Goal: Information Seeking & Learning: Learn about a topic

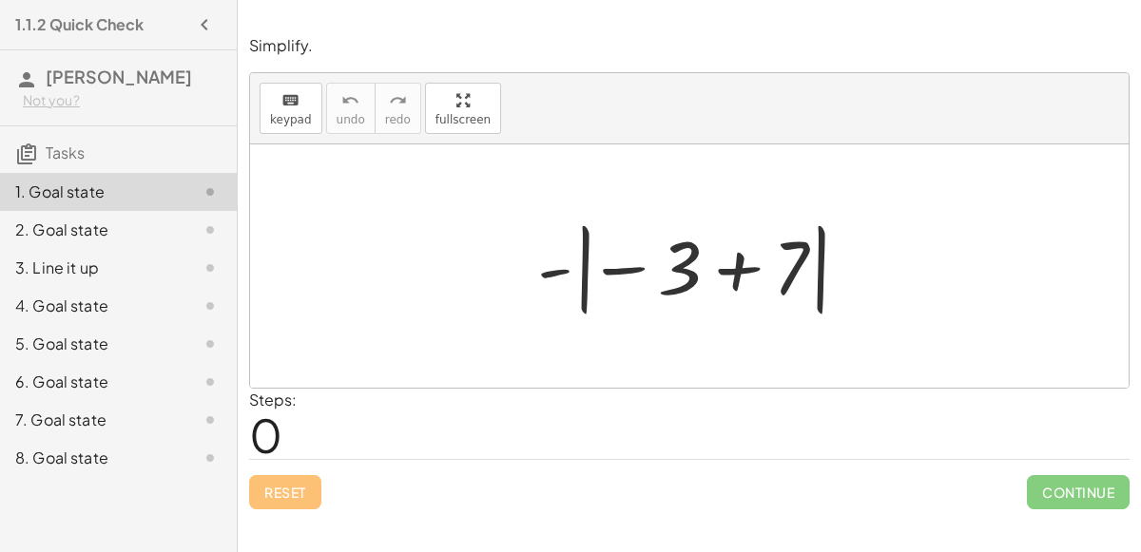
click at [677, 277] on div at bounding box center [696, 266] width 338 height 105
click at [579, 268] on div at bounding box center [696, 266] width 338 height 105
click at [745, 272] on div at bounding box center [696, 266] width 338 height 105
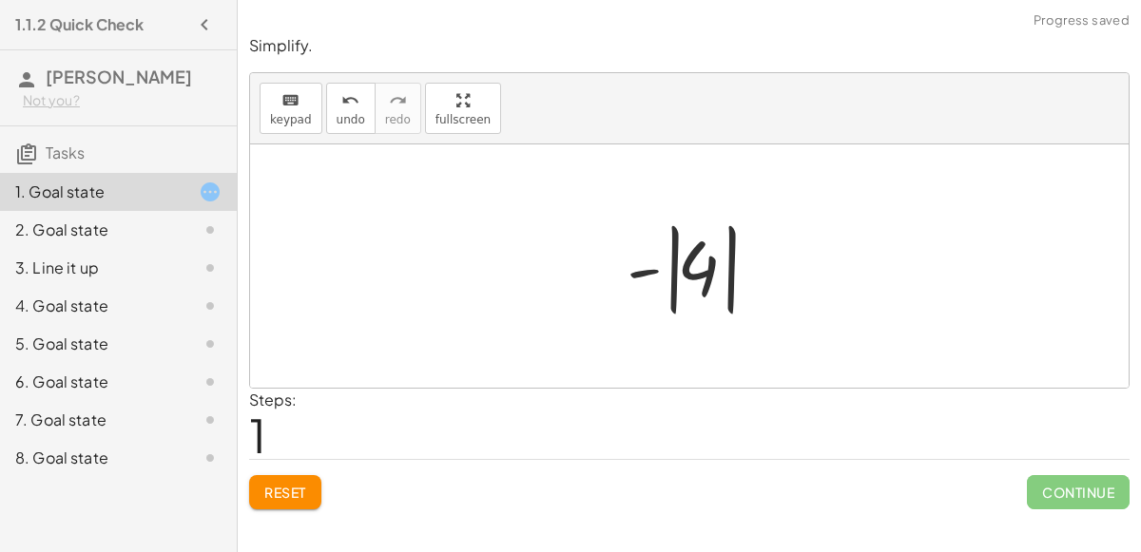
click at [676, 267] on div at bounding box center [697, 266] width 160 height 105
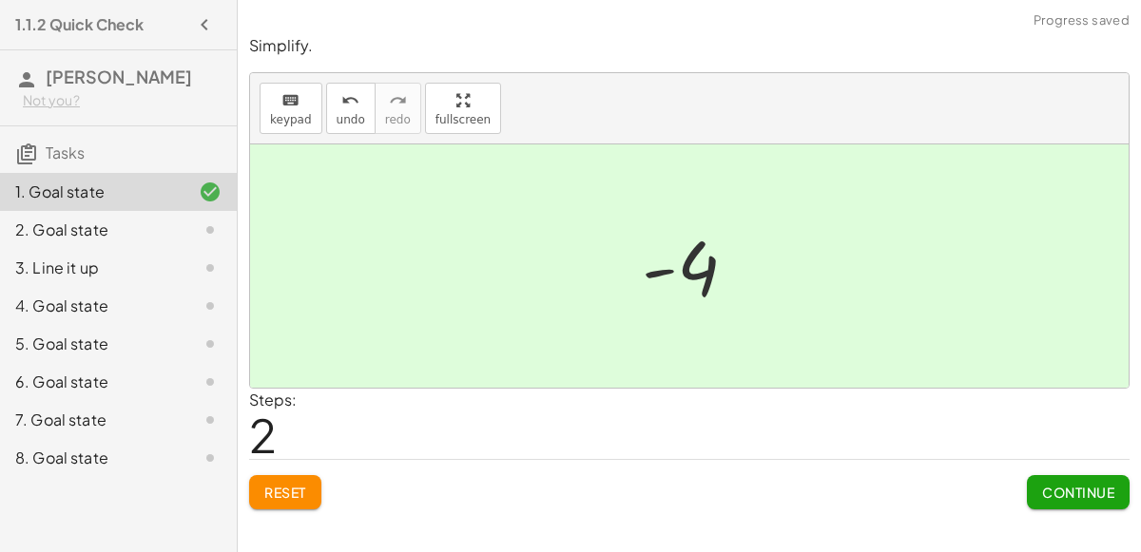
click at [100, 229] on div "2. Goal state" at bounding box center [91, 230] width 153 height 23
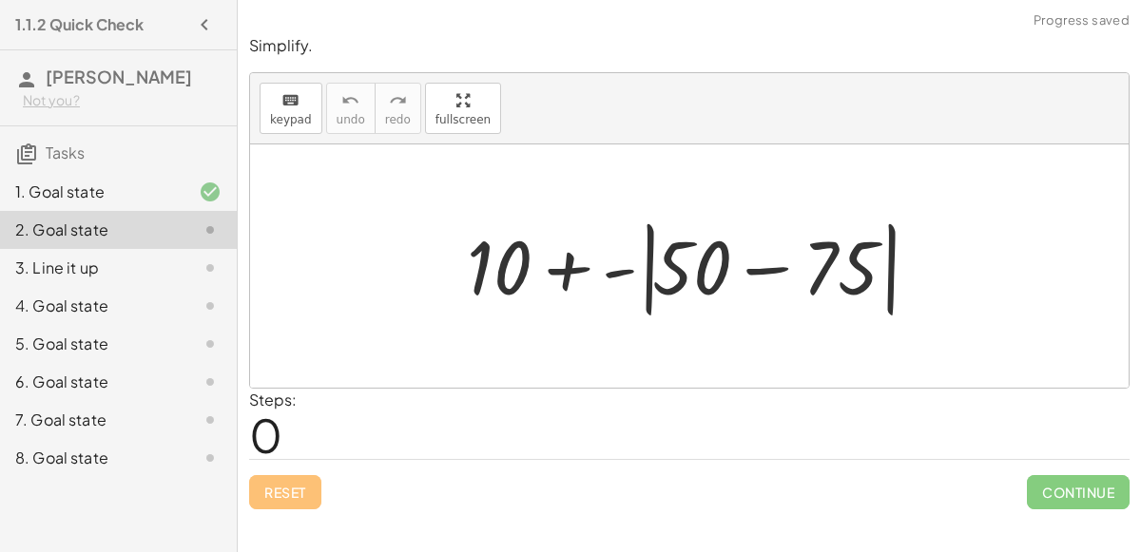
click at [754, 263] on div at bounding box center [696, 266] width 479 height 109
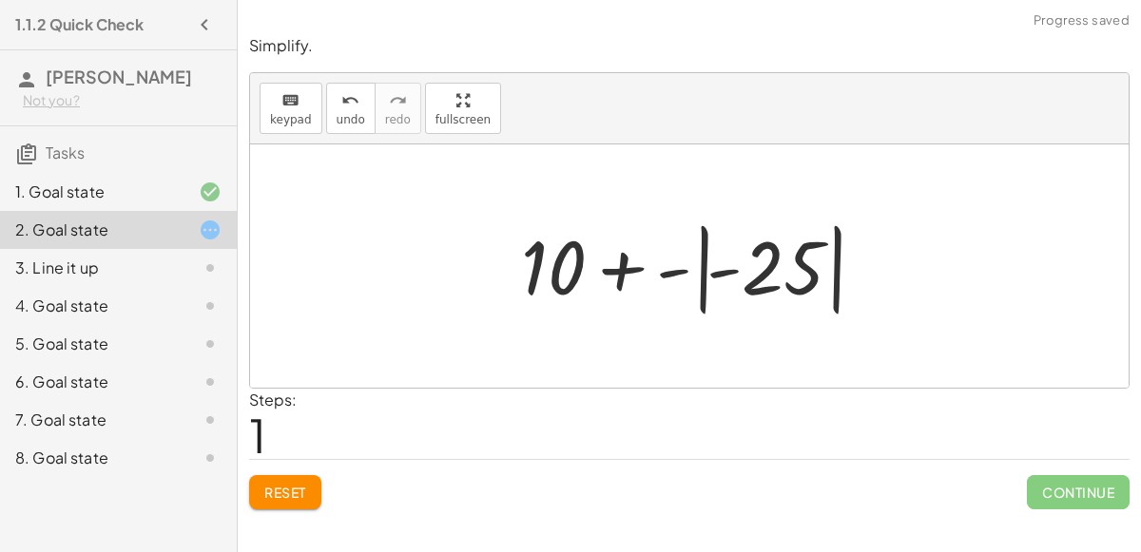
click at [700, 267] on div at bounding box center [696, 266] width 371 height 105
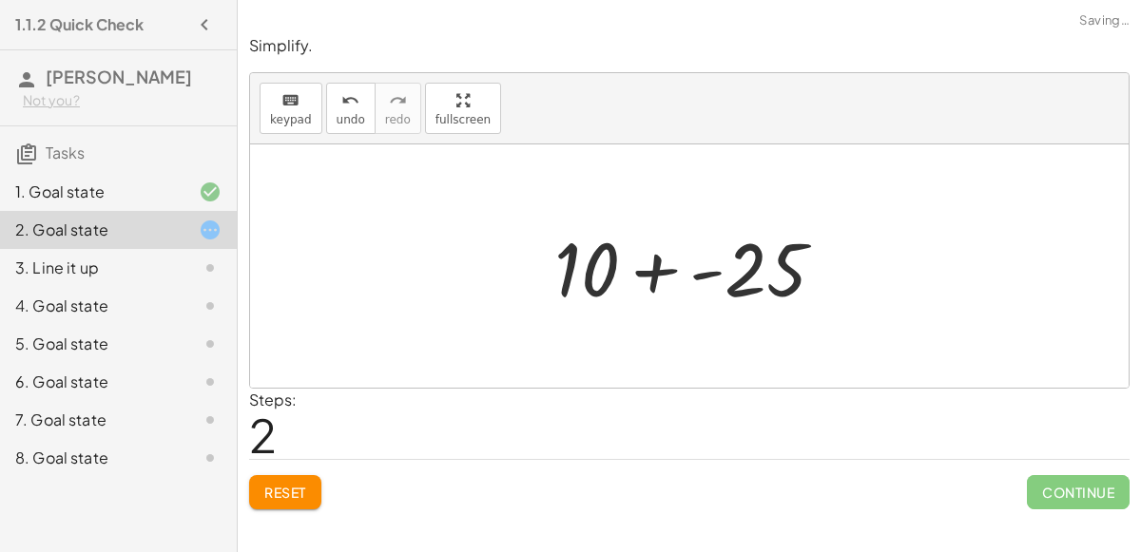
click at [654, 268] on div at bounding box center [697, 267] width 305 height 98
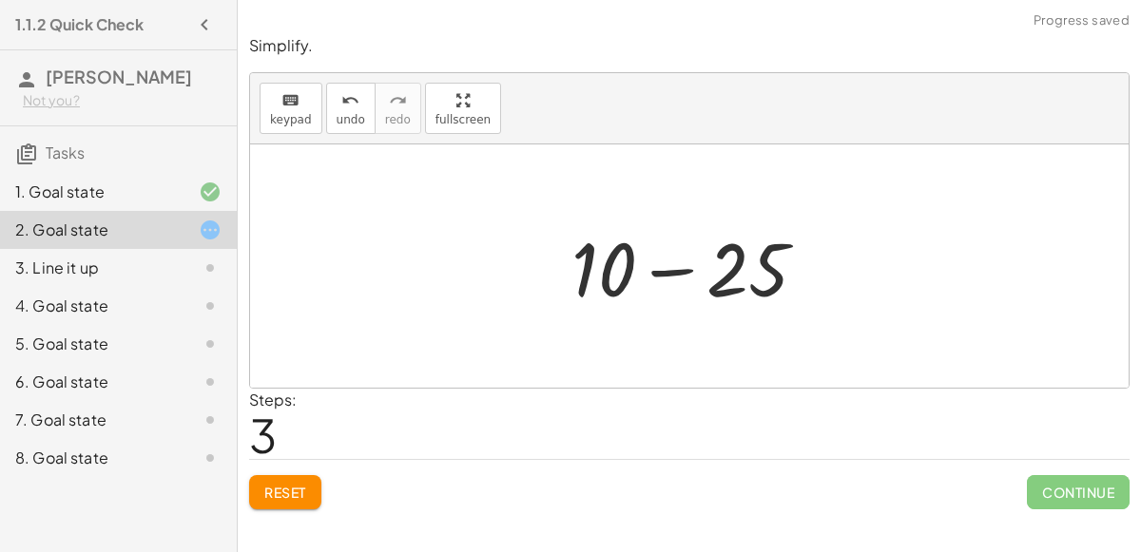
click at [666, 269] on div at bounding box center [697, 267] width 270 height 98
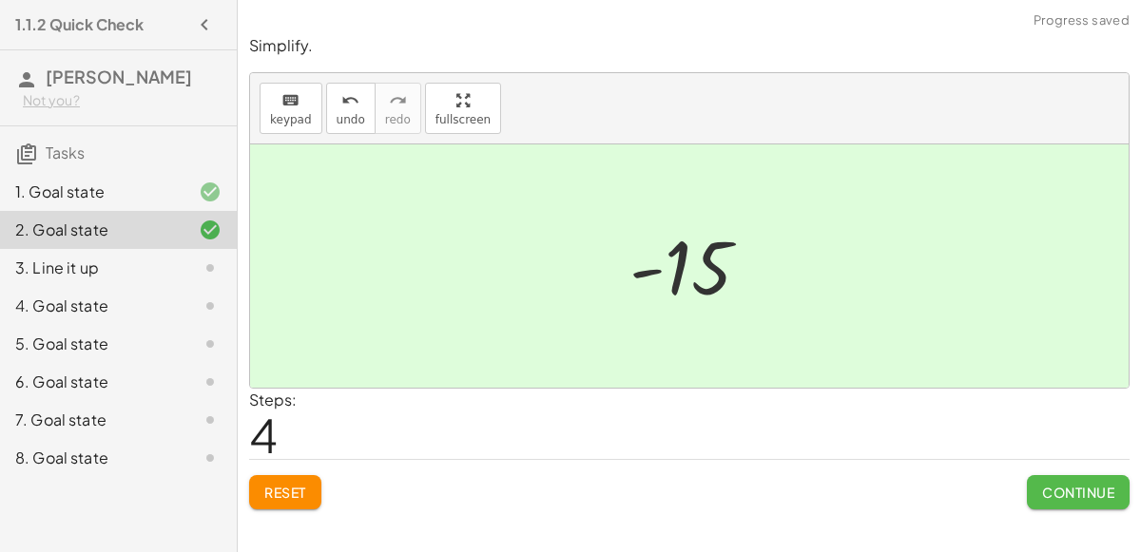
click at [1072, 489] on span "Continue" at bounding box center [1078, 492] width 72 height 17
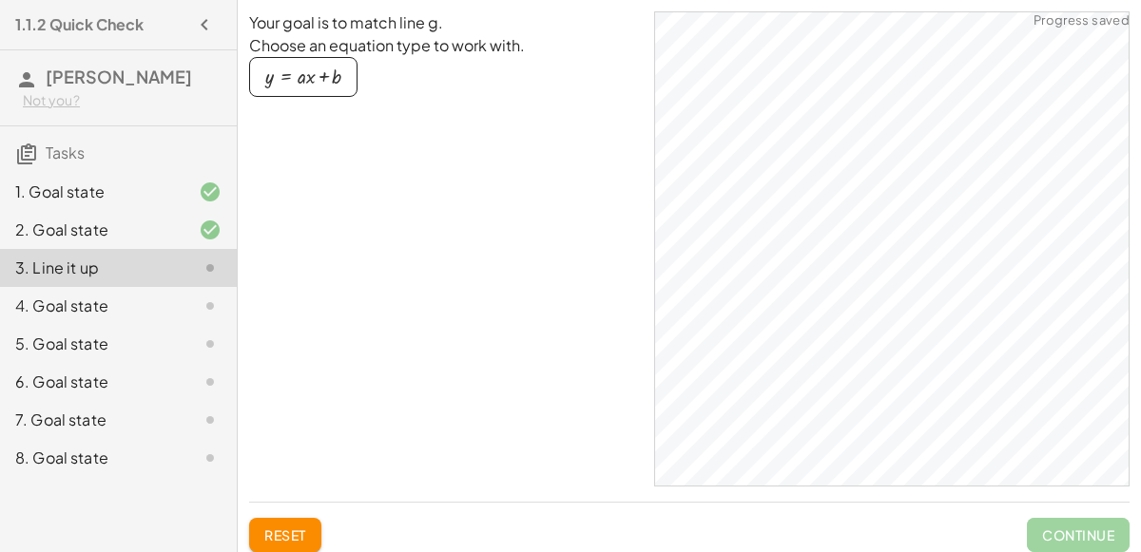
click at [107, 309] on div "4. Goal state" at bounding box center [91, 306] width 153 height 23
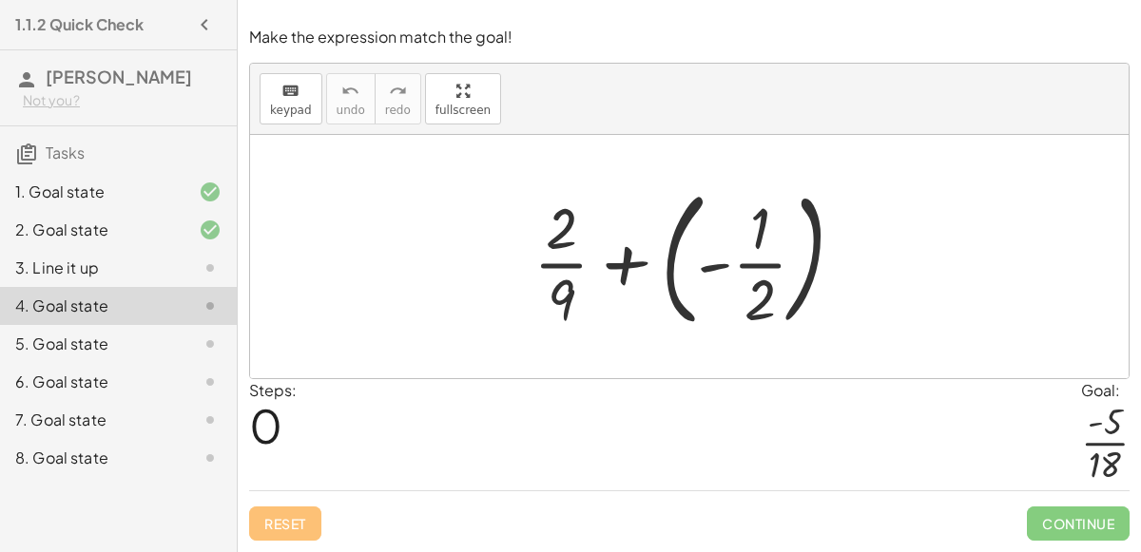
click at [674, 259] on div at bounding box center [696, 257] width 345 height 158
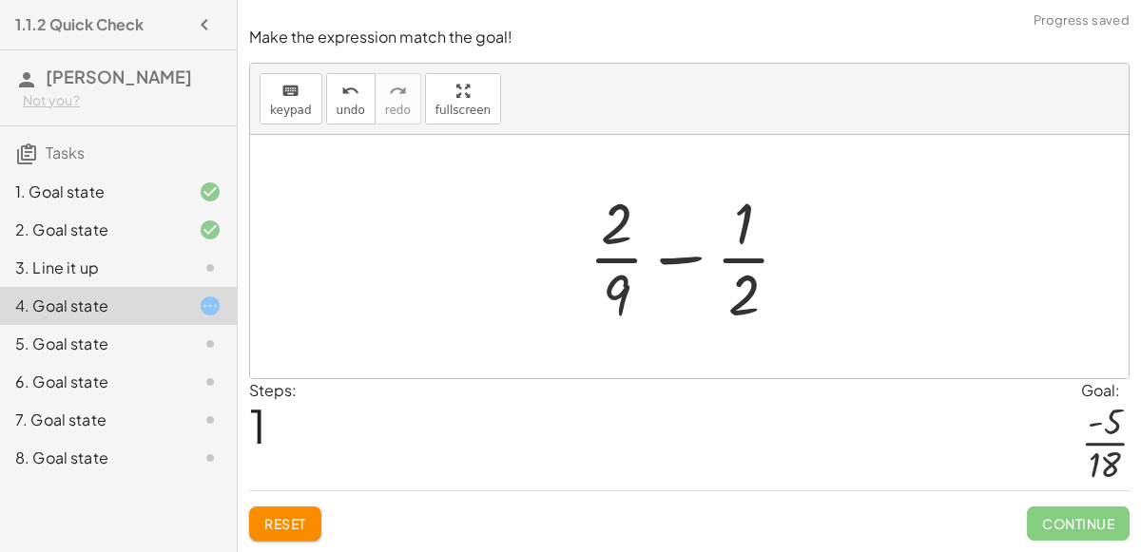
click at [677, 261] on div at bounding box center [697, 256] width 236 height 146
click at [615, 260] on div at bounding box center [697, 256] width 236 height 146
click at [285, 95] on icon "keyboard" at bounding box center [290, 91] width 18 height 23
click at [763, 259] on div at bounding box center [697, 256] width 236 height 146
click at [689, 262] on div at bounding box center [697, 256] width 236 height 146
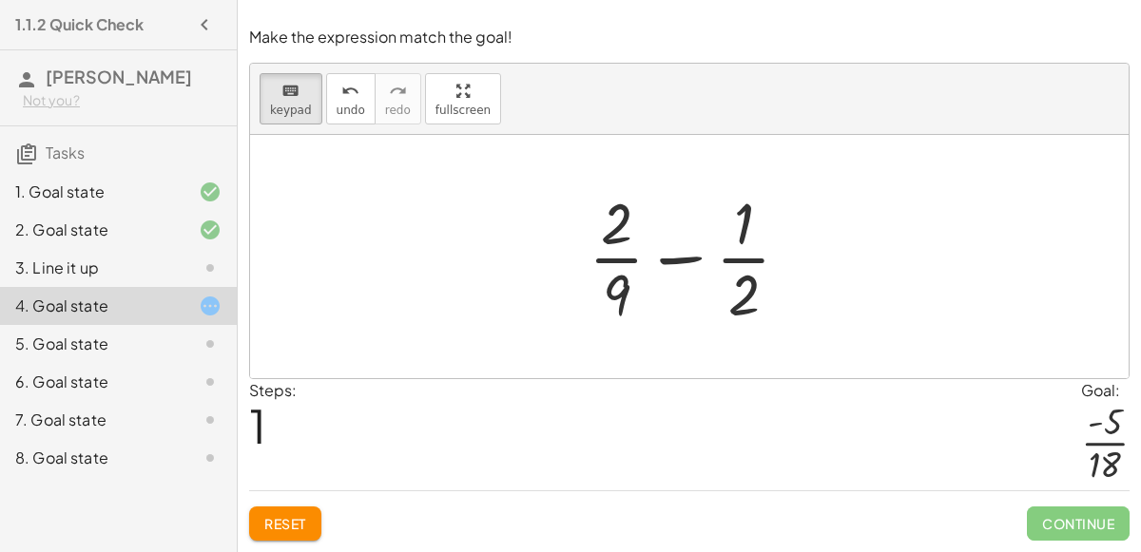
click at [674, 257] on div at bounding box center [697, 256] width 236 height 146
click at [767, 248] on div at bounding box center [697, 256] width 236 height 146
click at [615, 291] on div at bounding box center [617, 294] width 28 height 67
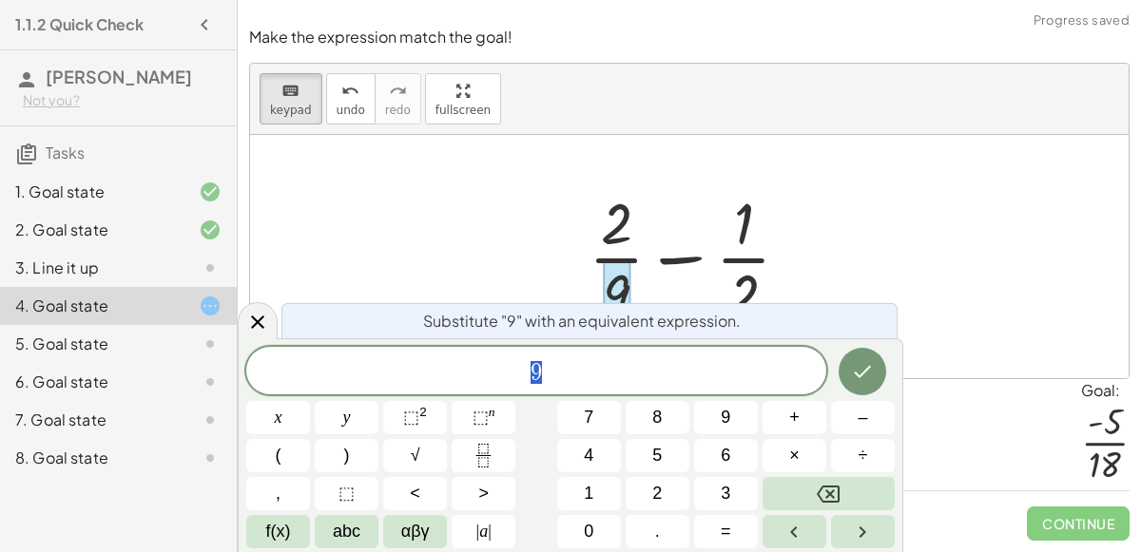
click at [508, 368] on span "9" at bounding box center [536, 372] width 580 height 27
click at [489, 448] on icon "Fraction" at bounding box center [483, 456] width 24 height 24
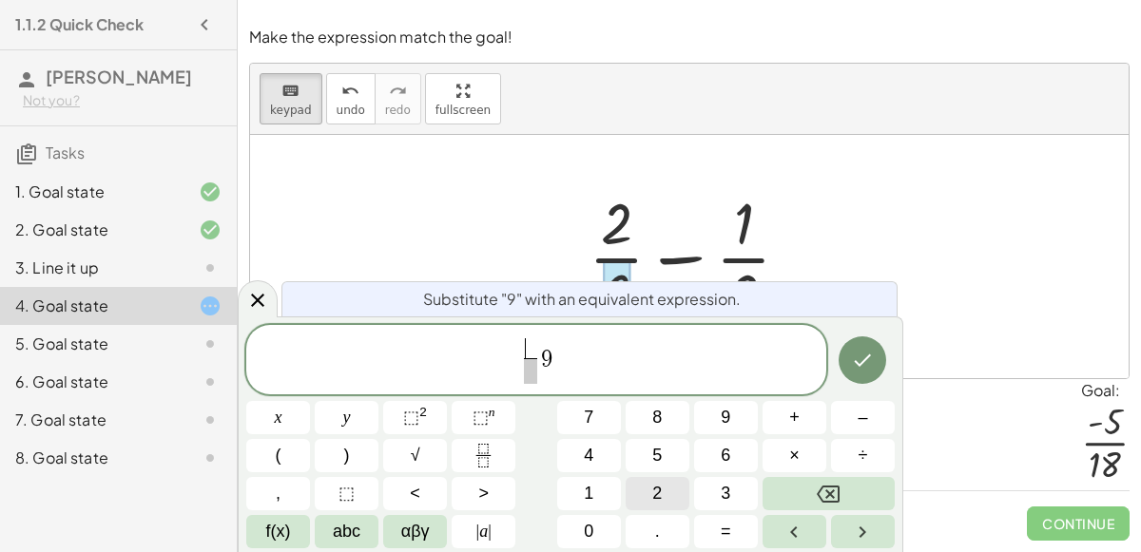
click at [641, 484] on button "2" at bounding box center [657, 493] width 64 height 33
click at [516, 374] on span "2 ​ ​ 9" at bounding box center [536, 361] width 580 height 50
click at [530, 374] on span at bounding box center [530, 371] width 14 height 26
click at [657, 495] on span "2" at bounding box center [657, 494] width 10 height 26
click at [855, 348] on button "Done" at bounding box center [862, 360] width 48 height 48
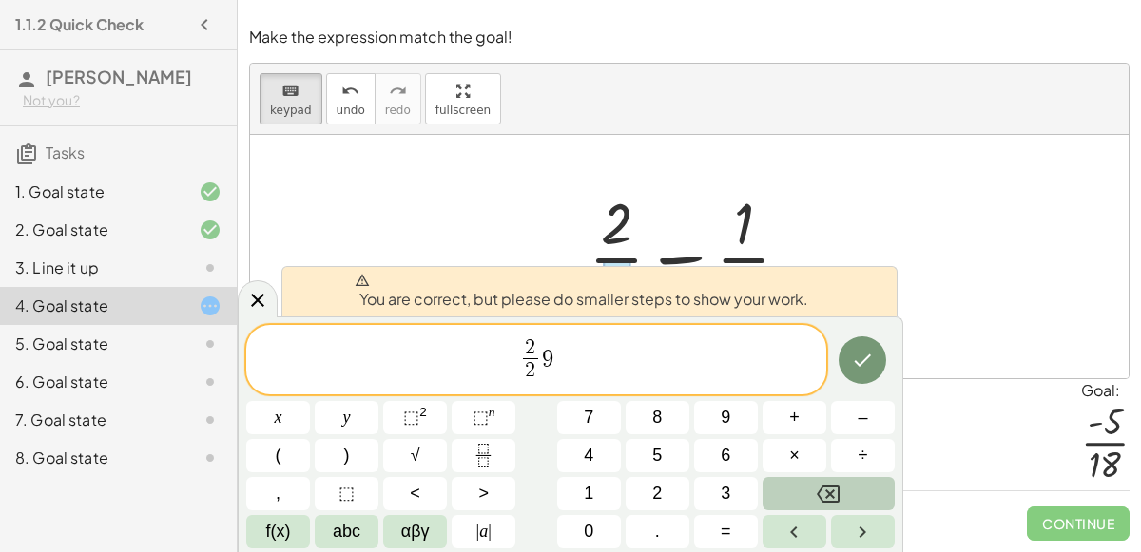
click at [843, 499] on button "Backspace" at bounding box center [828, 493] width 132 height 33
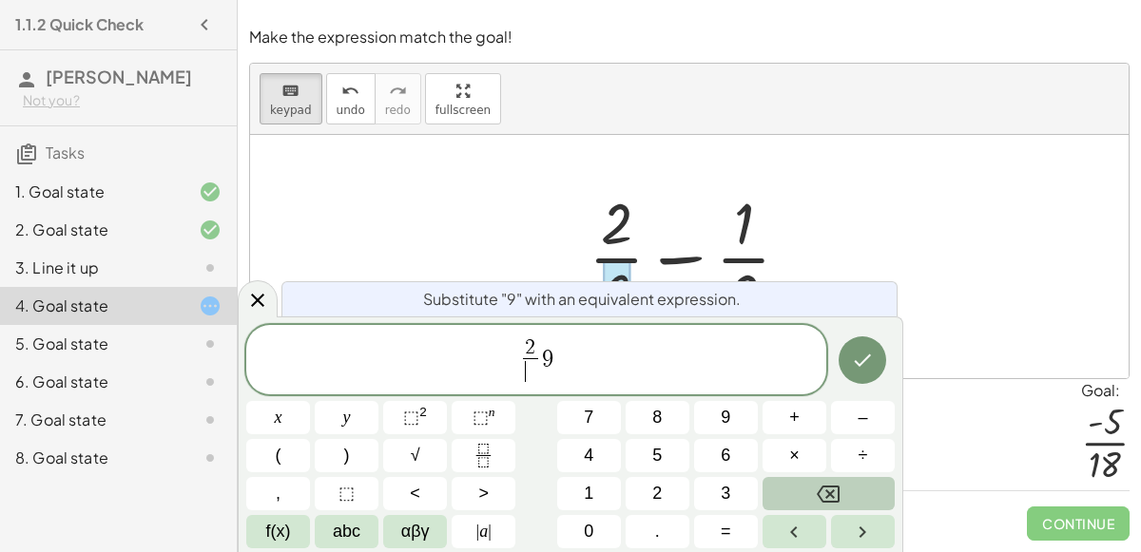
click at [843, 497] on button "Backspace" at bounding box center [828, 493] width 132 height 33
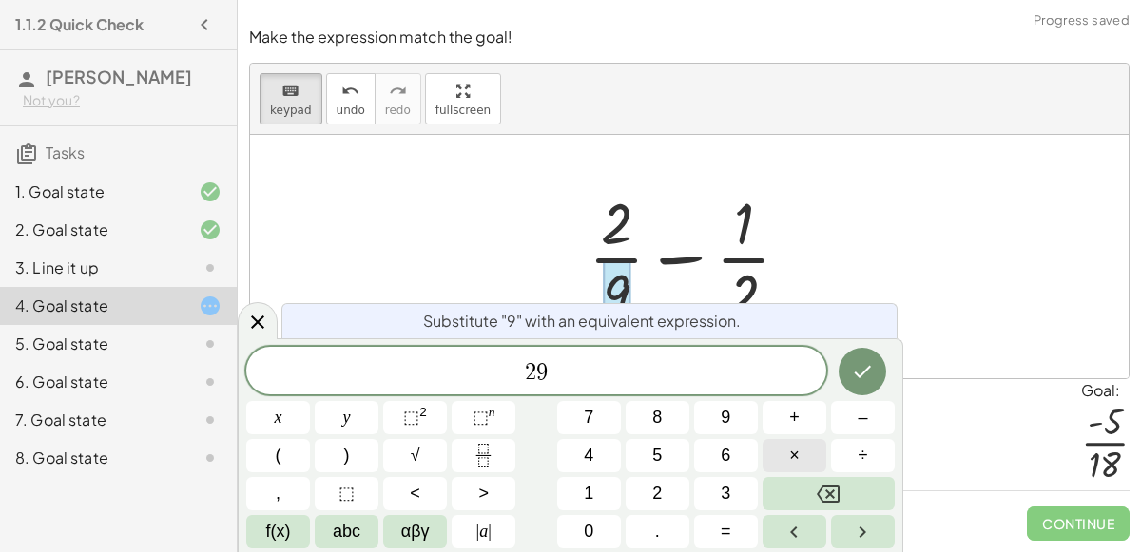
click at [777, 458] on button "×" at bounding box center [794, 455] width 64 height 33
click at [863, 358] on button "Done" at bounding box center [862, 372] width 48 height 48
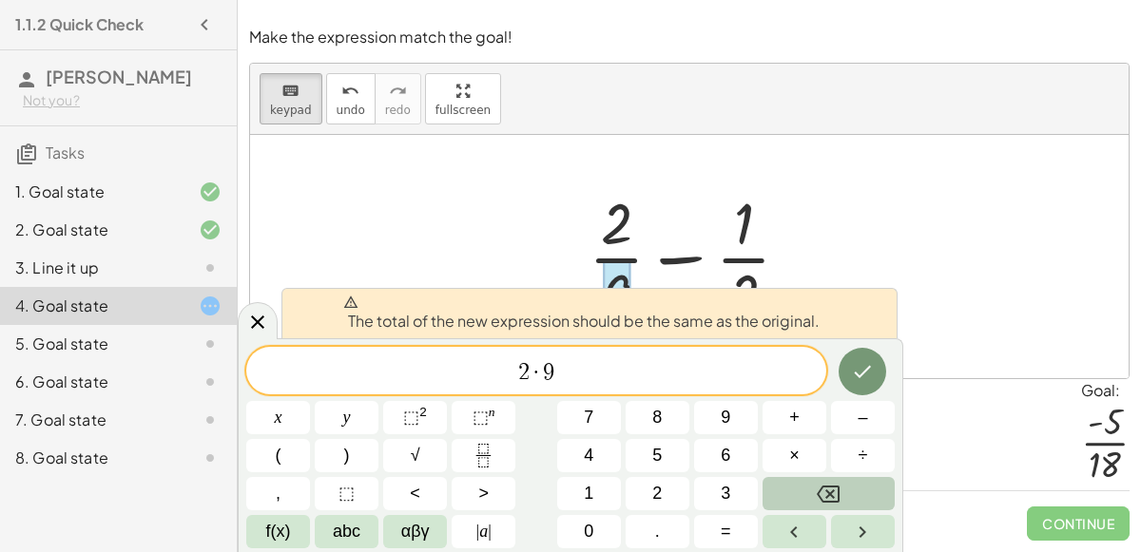
click at [832, 486] on icon "Backspace" at bounding box center [827, 494] width 23 height 17
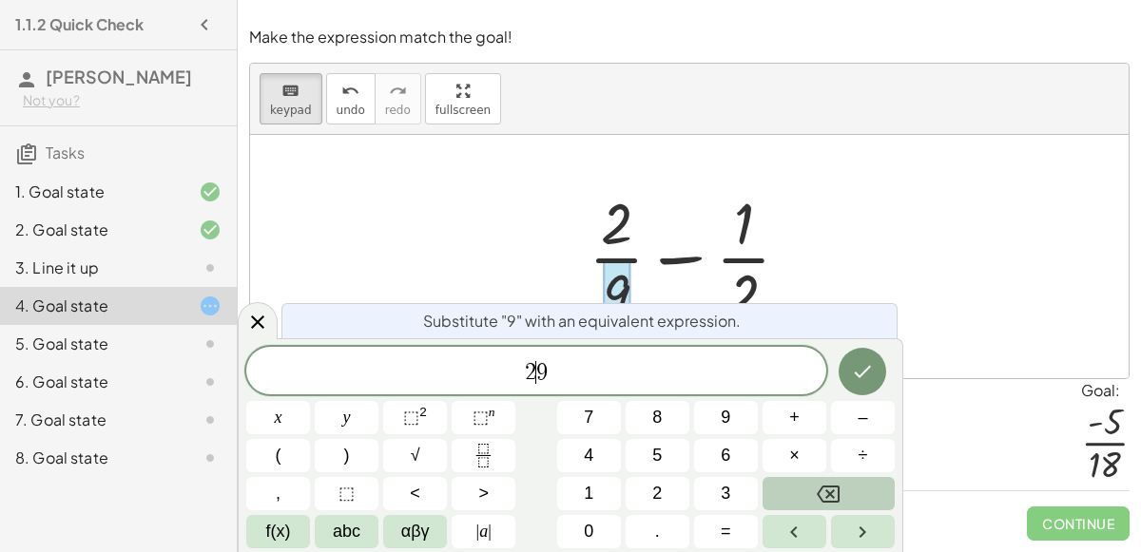
click at [832, 486] on icon "Backspace" at bounding box center [827, 494] width 23 height 17
click at [253, 318] on icon at bounding box center [257, 322] width 13 height 13
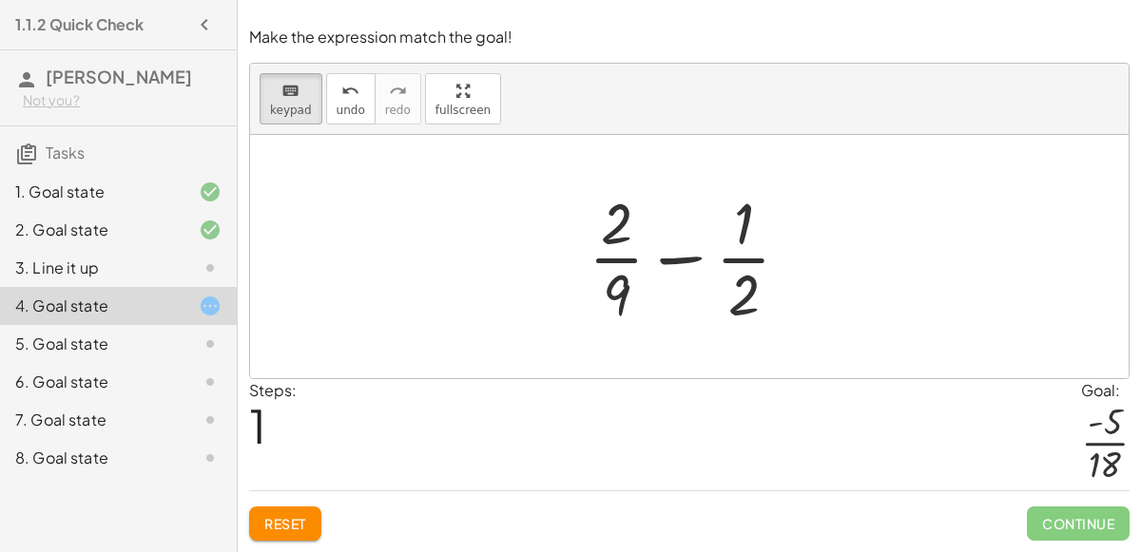
click at [209, 343] on icon at bounding box center [210, 344] width 23 height 23
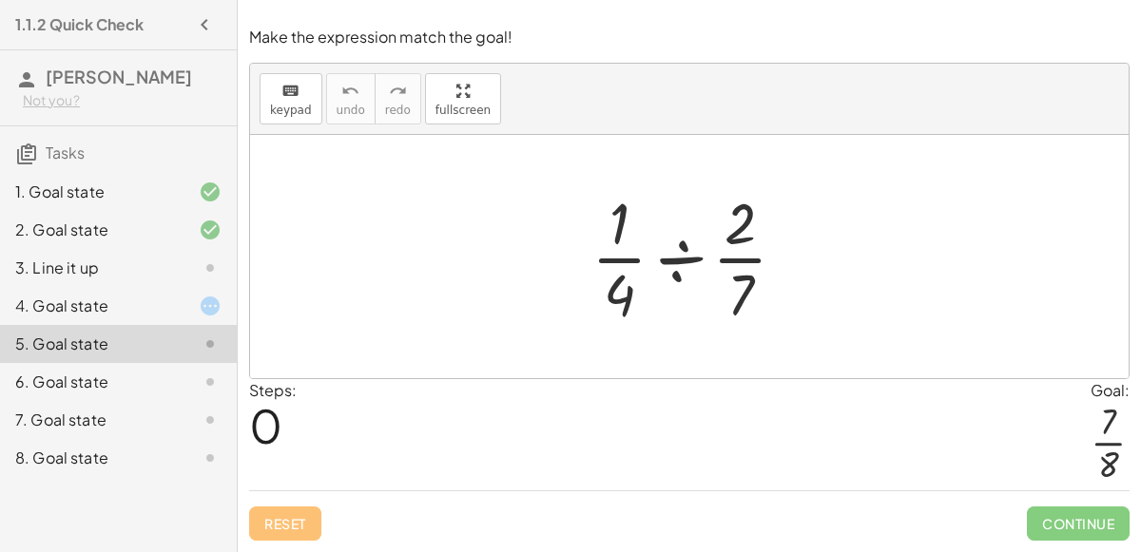
click at [151, 384] on div "6. Goal state" at bounding box center [91, 382] width 153 height 23
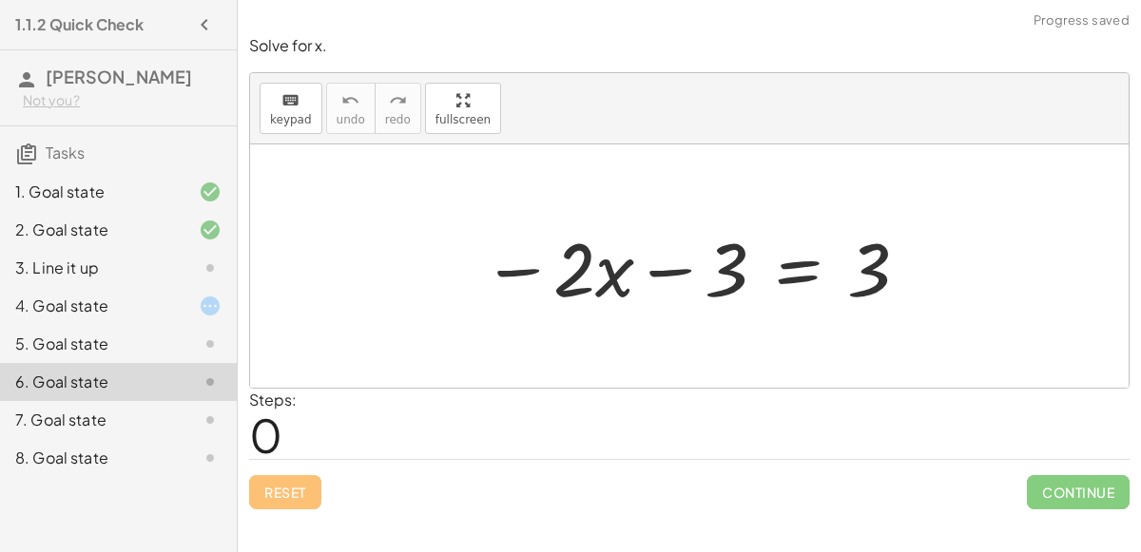
click at [670, 272] on div at bounding box center [696, 267] width 448 height 98
click at [780, 258] on div at bounding box center [696, 267] width 448 height 98
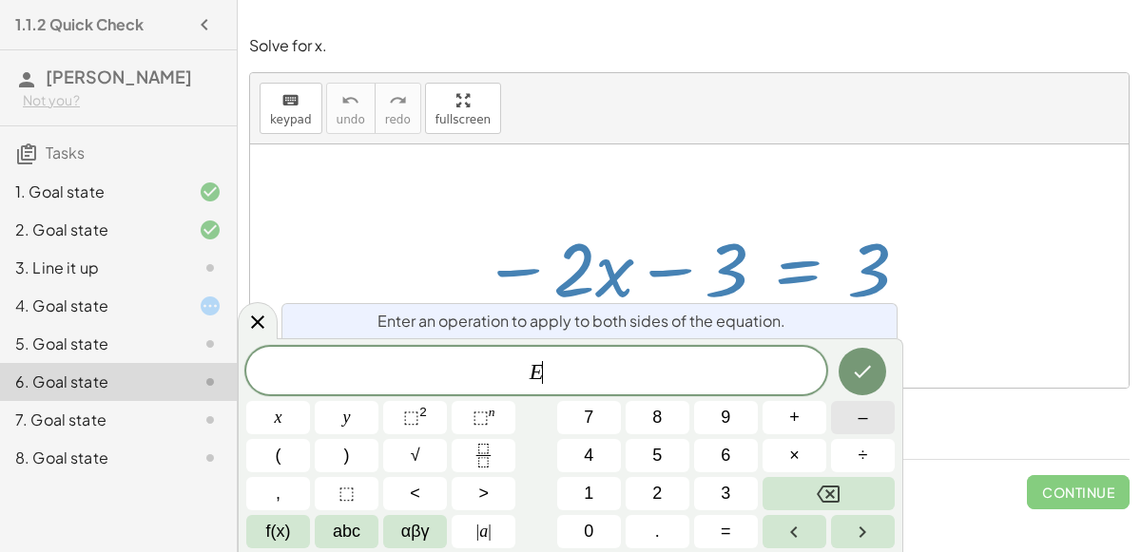
click at [876, 419] on button "–" at bounding box center [863, 417] width 64 height 33
click at [817, 492] on icon "Backspace" at bounding box center [827, 494] width 23 height 23
click at [795, 426] on span "+" at bounding box center [794, 418] width 10 height 26
click at [734, 484] on button "3" at bounding box center [726, 493] width 64 height 33
click at [855, 352] on button "Done" at bounding box center [862, 372] width 48 height 48
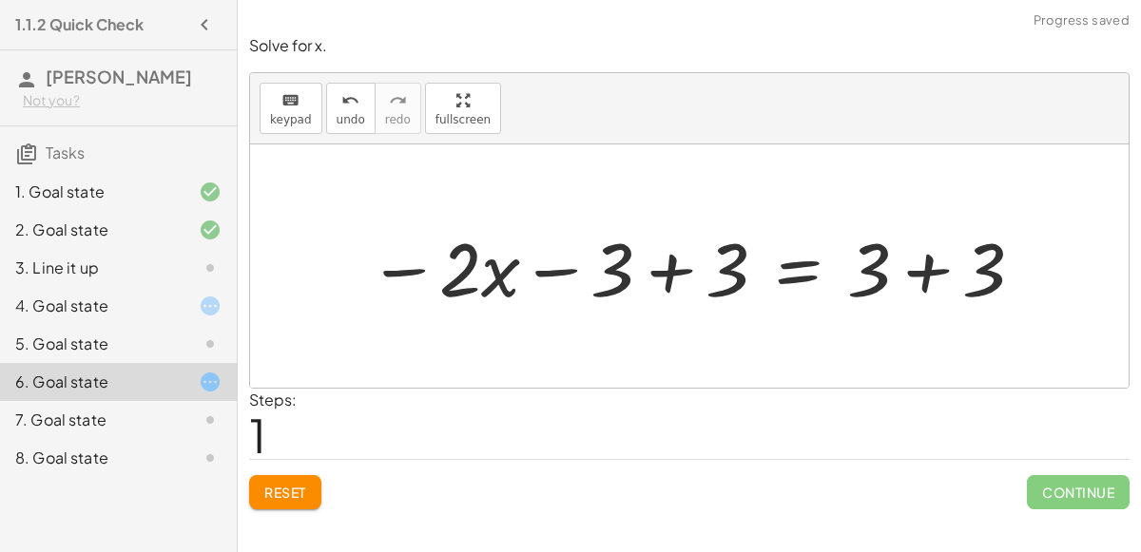
click at [661, 263] on div at bounding box center [696, 267] width 677 height 98
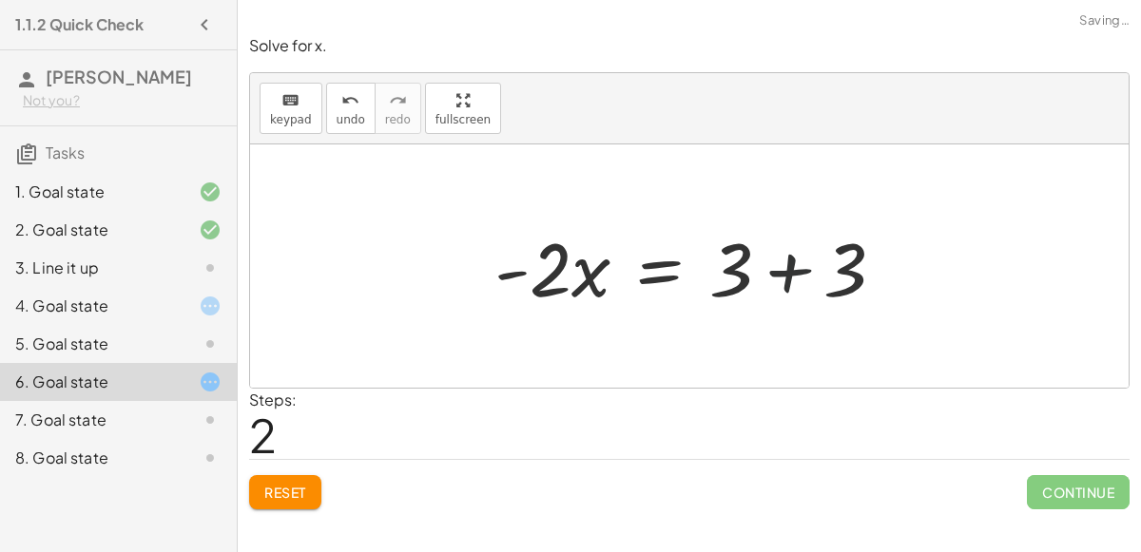
click at [794, 275] on div at bounding box center [697, 267] width 425 height 98
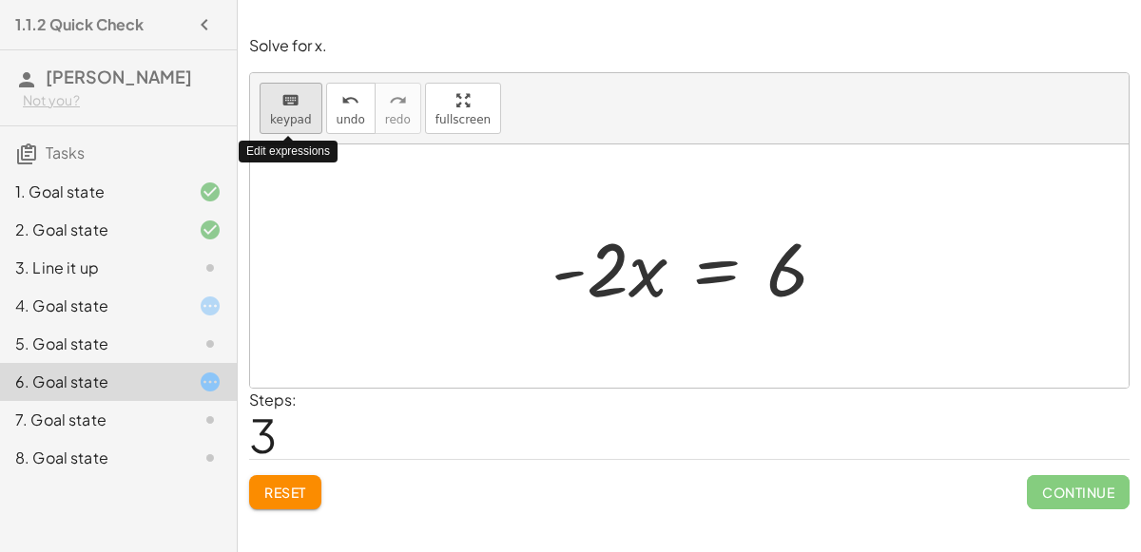
click at [303, 114] on span "keypad" at bounding box center [291, 119] width 42 height 13
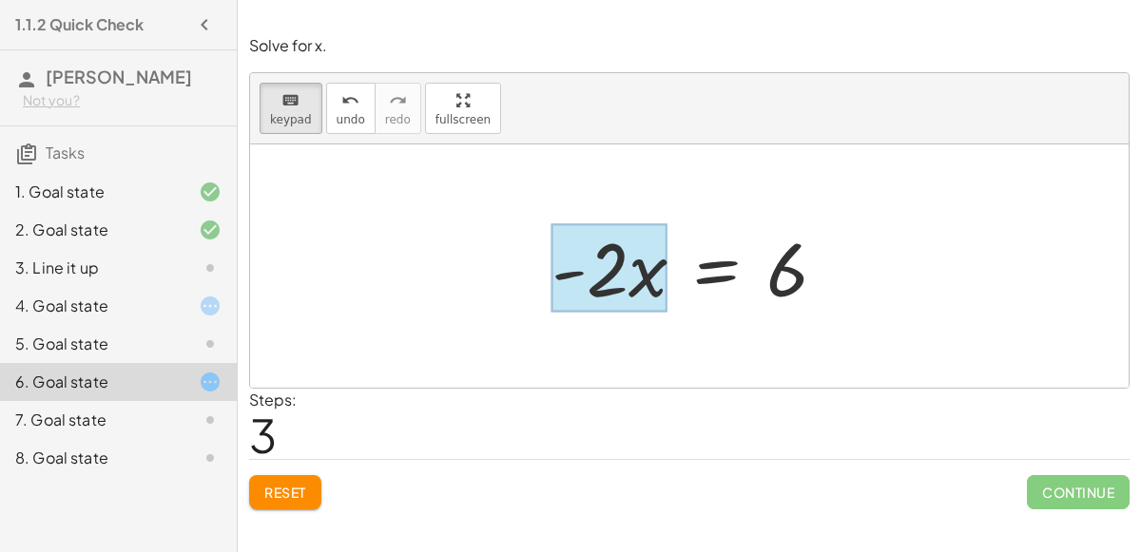
click at [647, 266] on div at bounding box center [609, 268] width 116 height 88
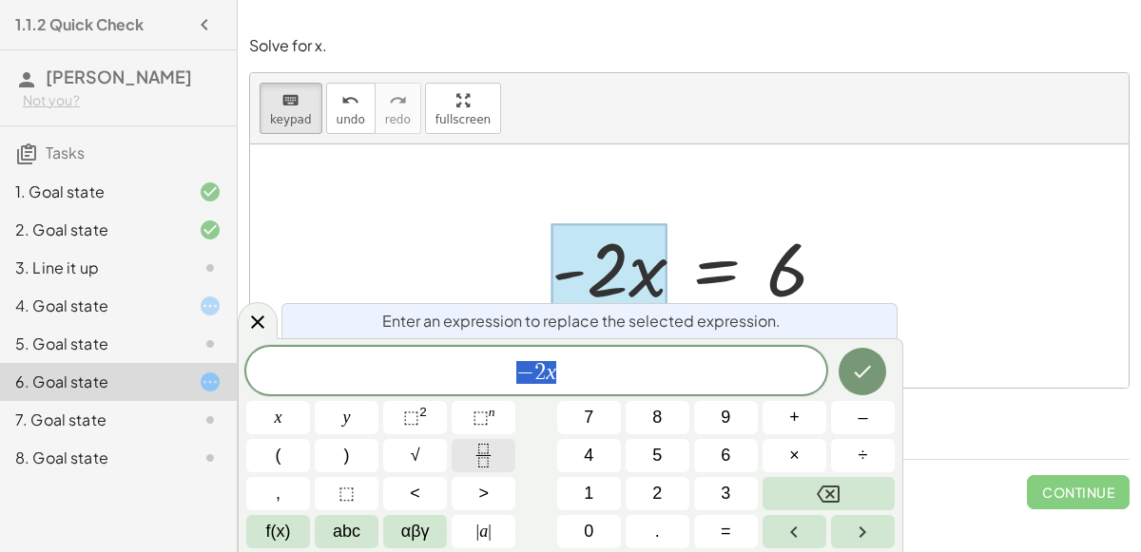
click at [471, 453] on icon "Fraction" at bounding box center [483, 456] width 24 height 24
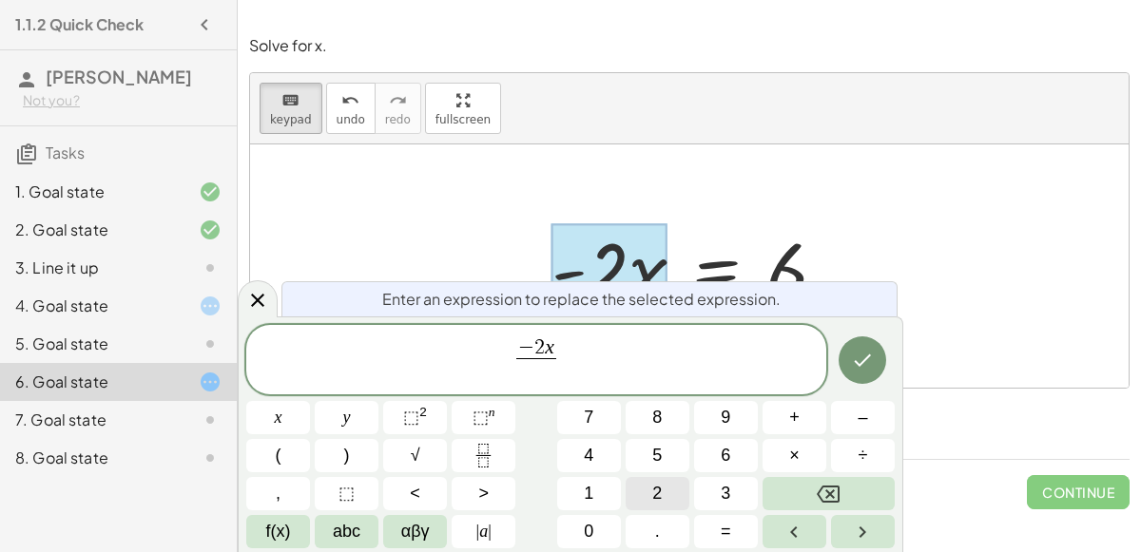
click at [669, 500] on button "2" at bounding box center [657, 493] width 64 height 33
click at [863, 352] on icon "Done" at bounding box center [862, 360] width 23 height 23
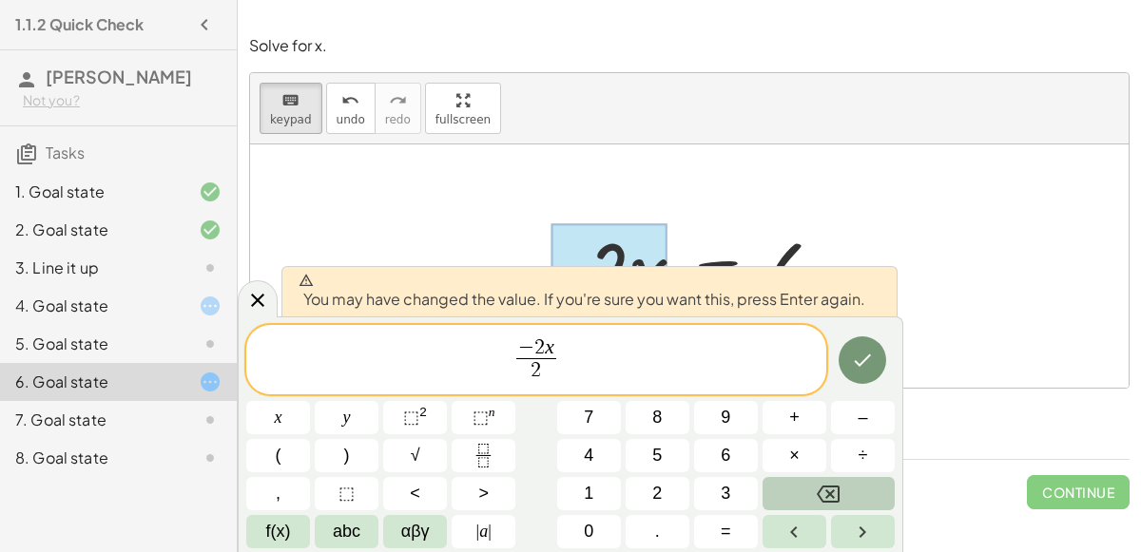
click at [847, 498] on button "Backspace" at bounding box center [828, 493] width 132 height 33
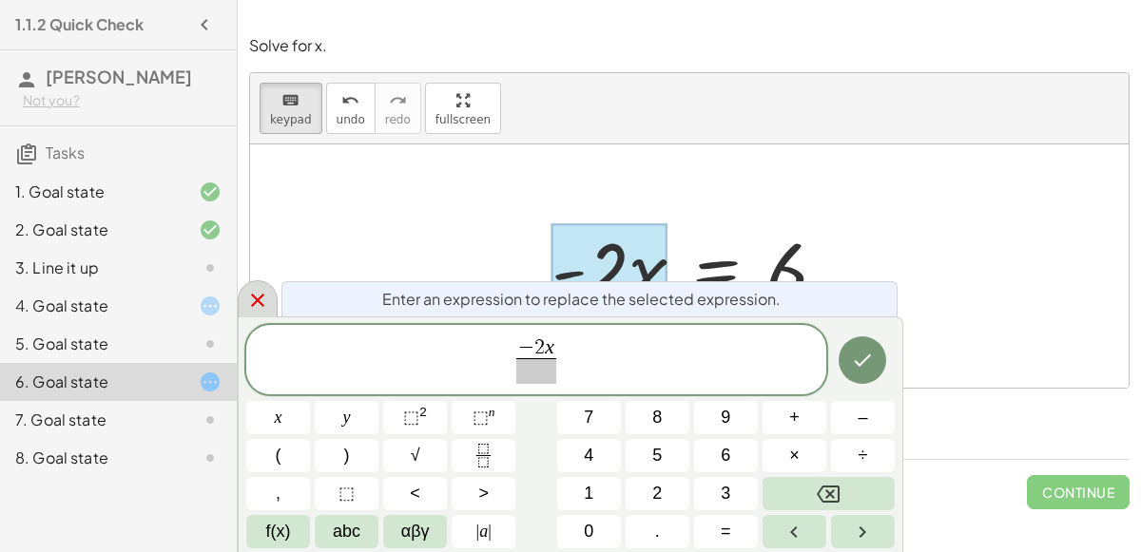
click at [259, 297] on icon at bounding box center [257, 300] width 13 height 13
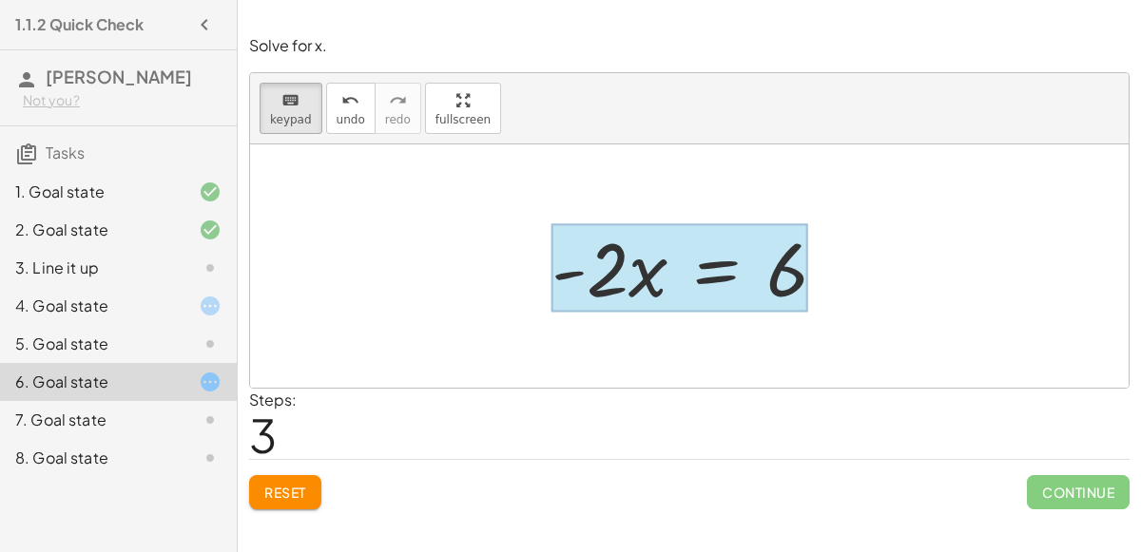
click at [716, 268] on div at bounding box center [679, 268] width 257 height 88
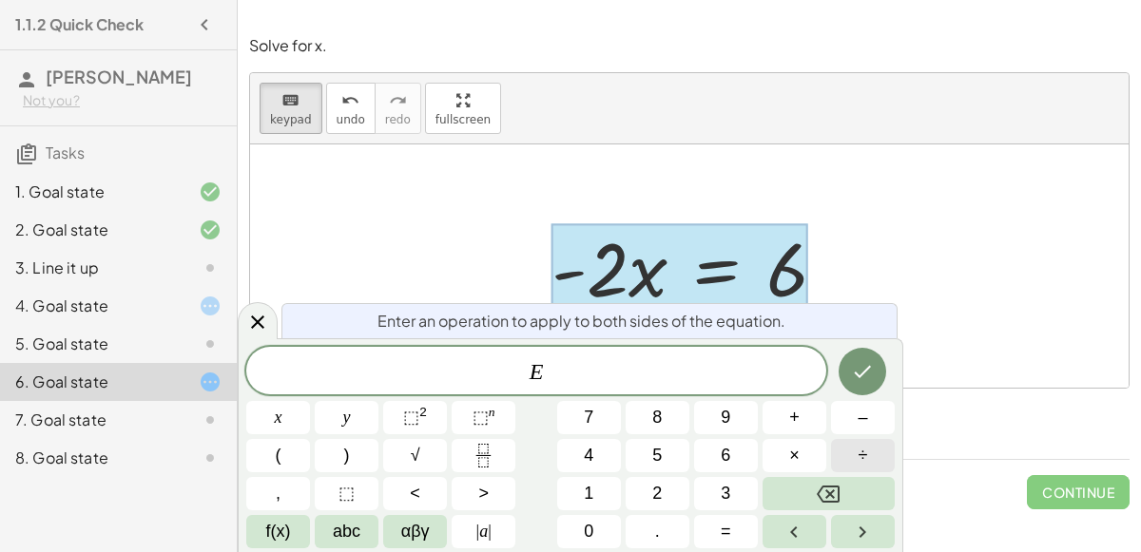
click at [876, 454] on button "÷" at bounding box center [863, 455] width 64 height 33
click at [861, 488] on button "Backspace" at bounding box center [828, 493] width 132 height 33
click at [491, 461] on icon "Fraction" at bounding box center [483, 456] width 24 height 24
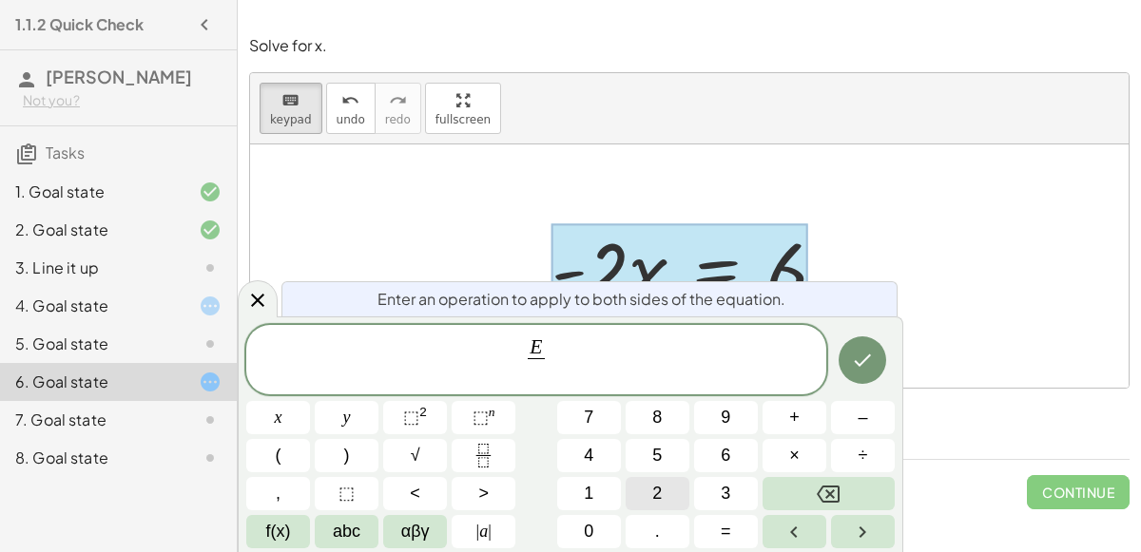
click at [662, 486] on button "2" at bounding box center [657, 493] width 64 height 33
click at [865, 375] on button "Done" at bounding box center [862, 360] width 48 height 48
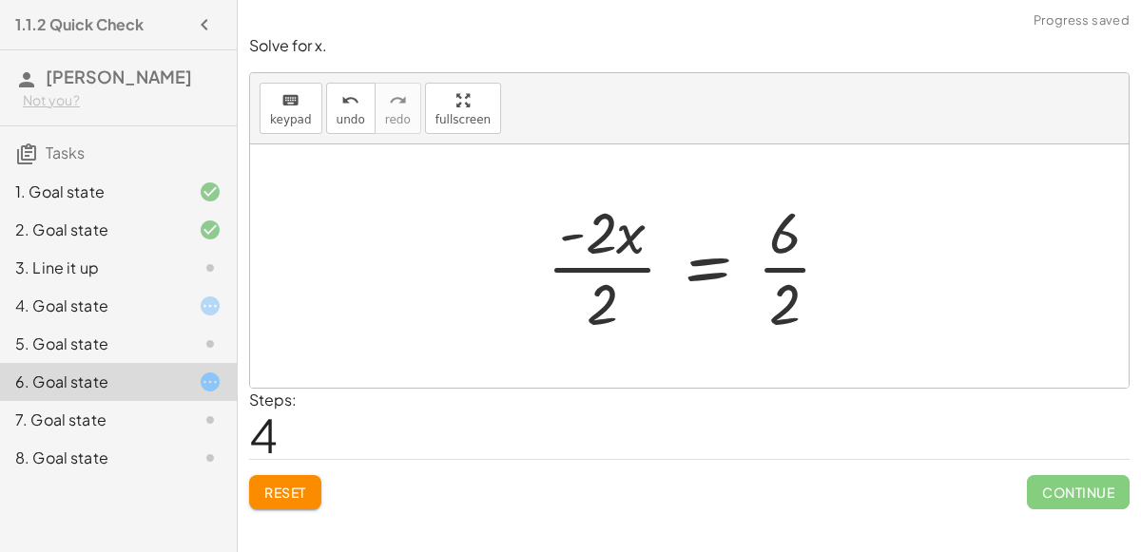
click at [606, 264] on div at bounding box center [696, 266] width 319 height 146
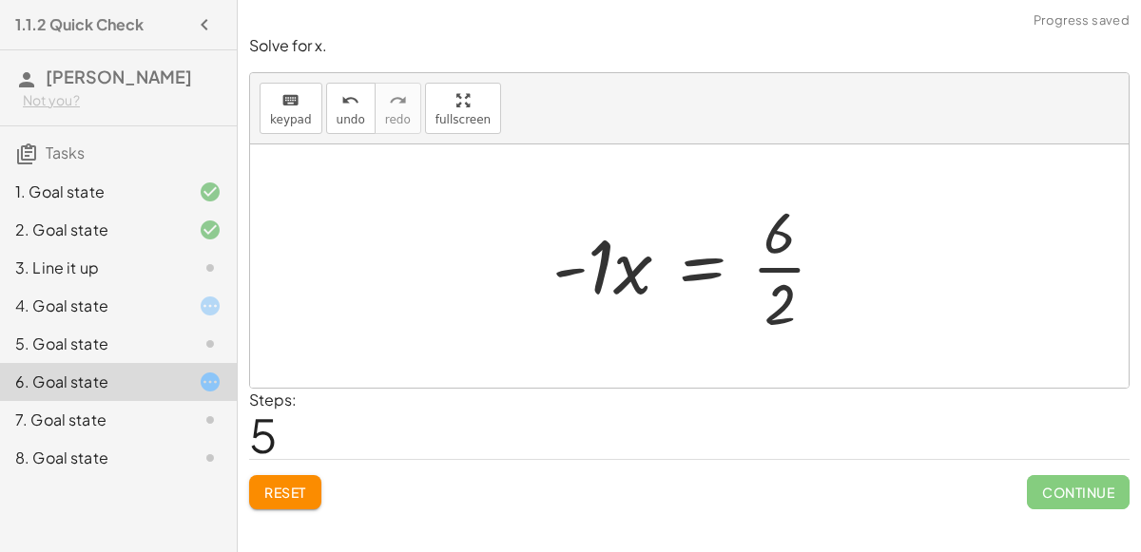
click at [778, 263] on div at bounding box center [697, 266] width 308 height 146
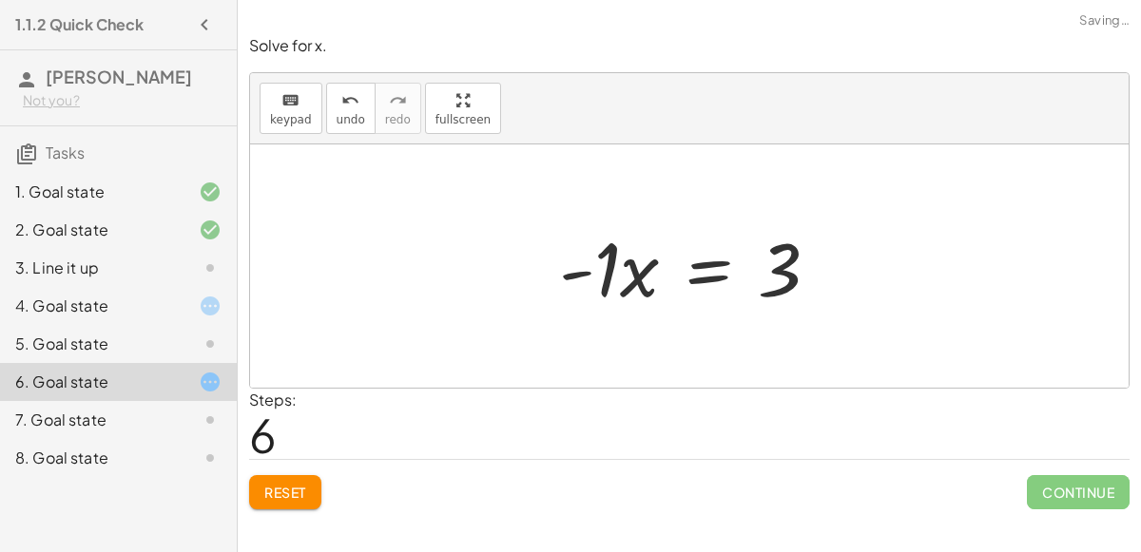
click at [617, 268] on div at bounding box center [696, 267] width 295 height 98
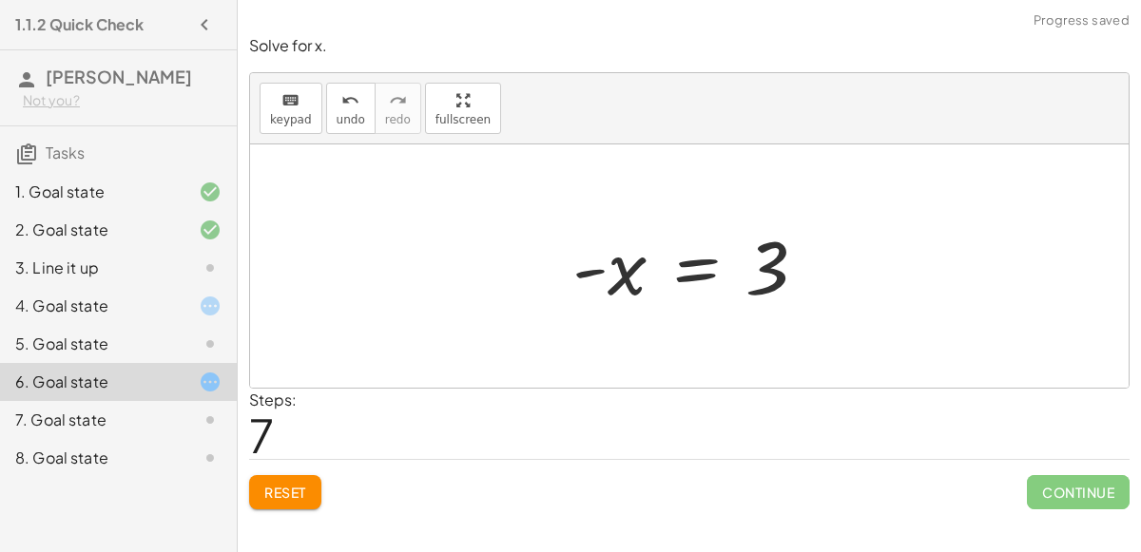
click at [617, 268] on div at bounding box center [697, 267] width 268 height 94
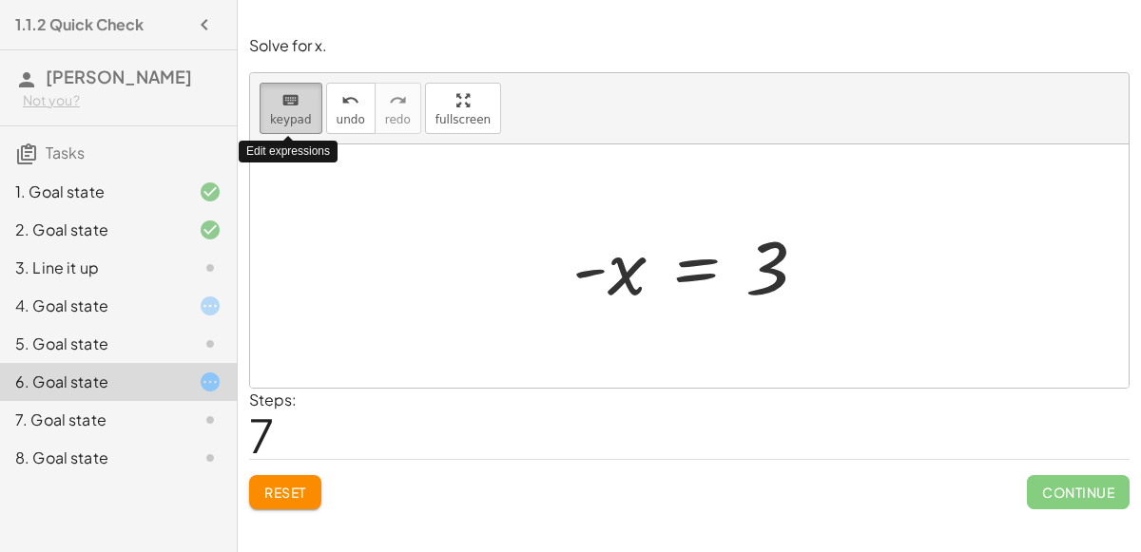
click at [290, 109] on icon "keyboard" at bounding box center [290, 100] width 18 height 23
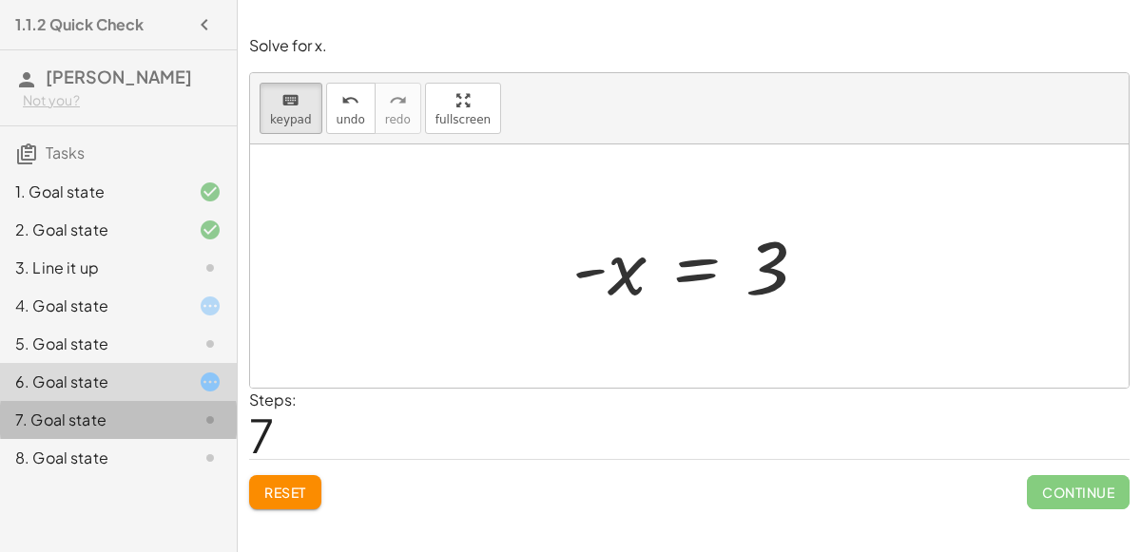
click at [170, 409] on div at bounding box center [194, 420] width 53 height 23
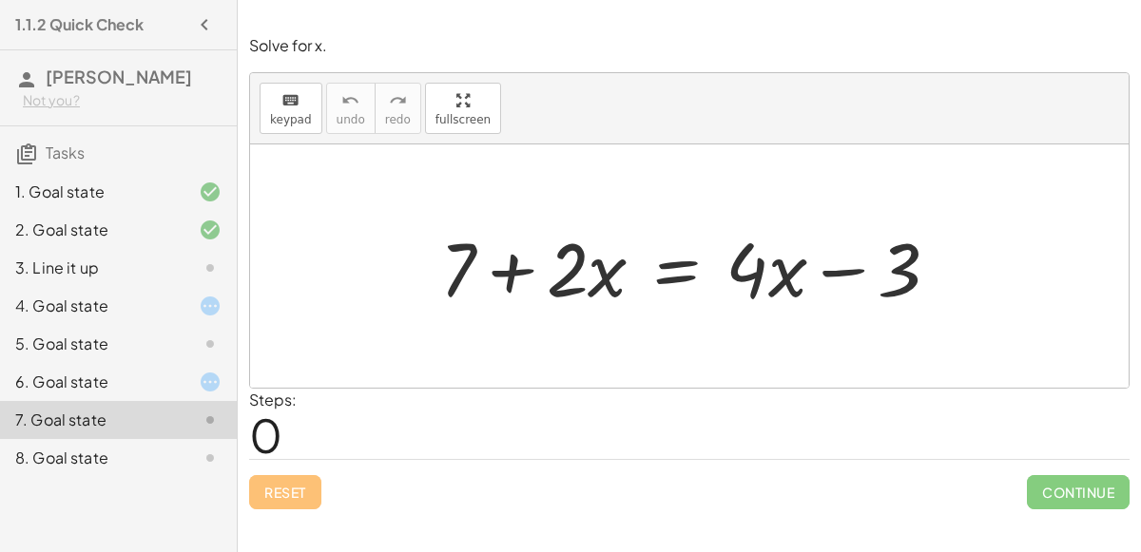
click at [144, 452] on div "8. Goal state" at bounding box center [91, 458] width 153 height 23
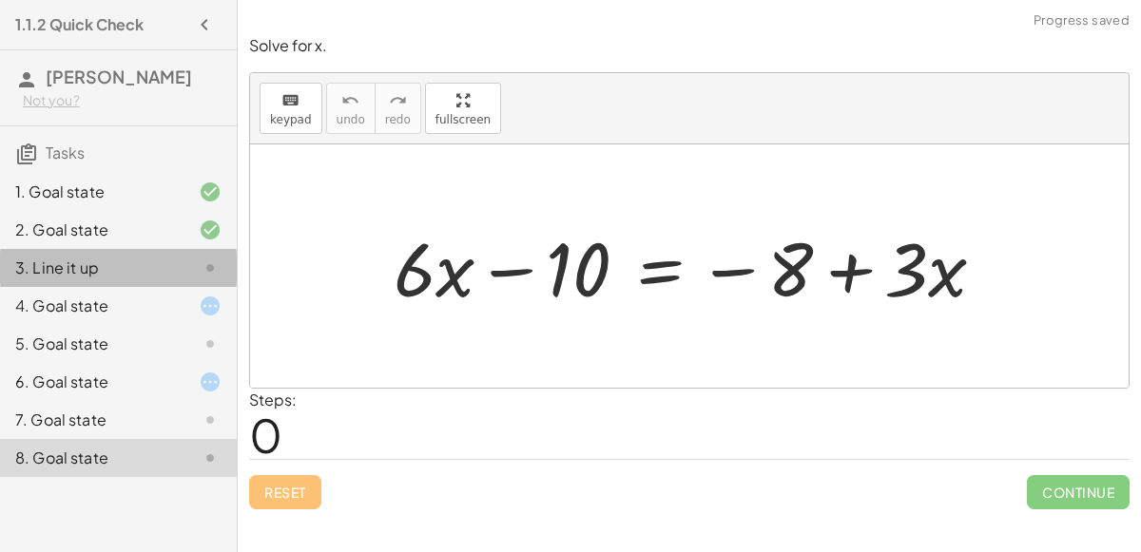
click at [102, 271] on div "3. Line it up" at bounding box center [91, 268] width 153 height 23
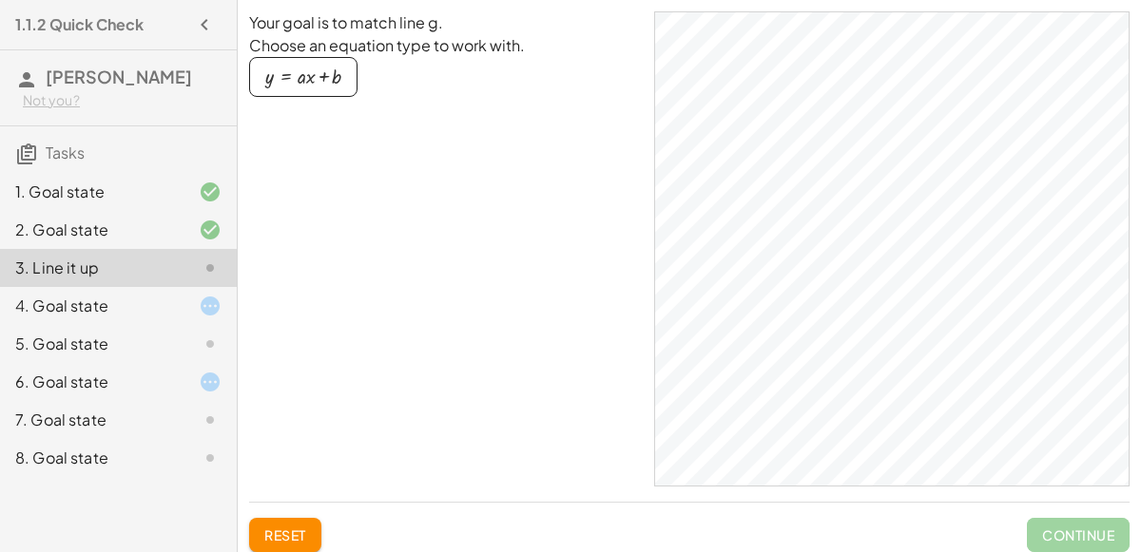
click at [738, 115] on div "Your goal is to match line g. Choose an equation type to work with. y = + · a ·…" at bounding box center [689, 248] width 880 height 475
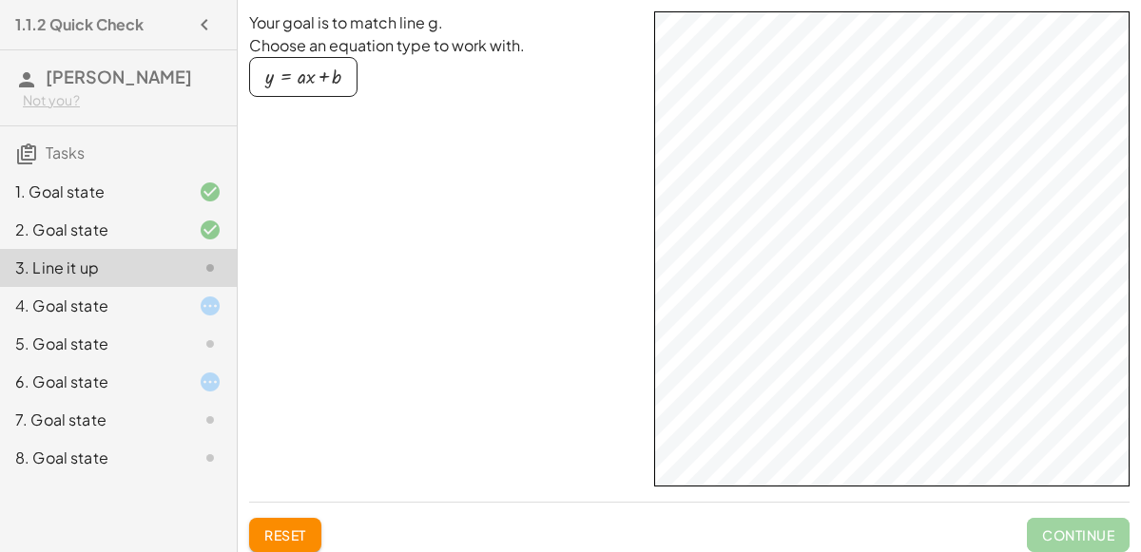
click at [111, 306] on div "4. Goal state" at bounding box center [91, 306] width 153 height 23
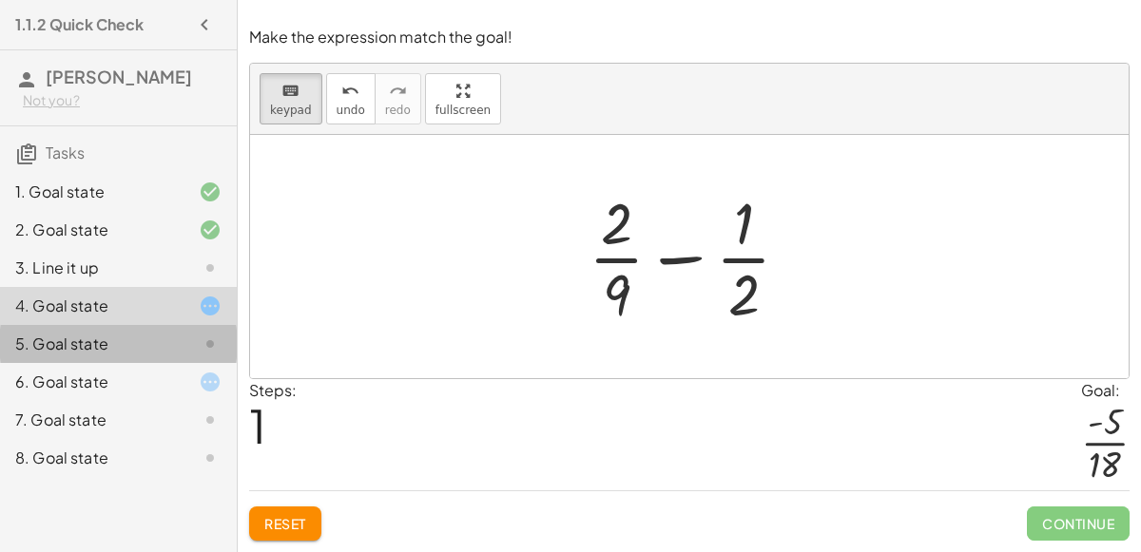
click at [105, 336] on div "5. Goal state" at bounding box center [91, 344] width 153 height 23
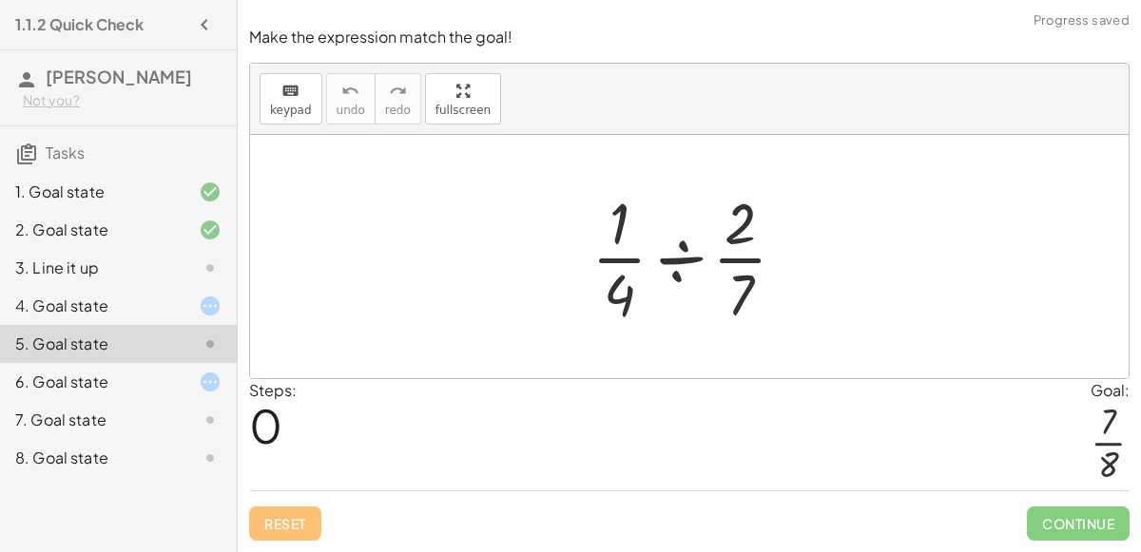
click at [106, 383] on div "6. Goal state" at bounding box center [91, 382] width 153 height 23
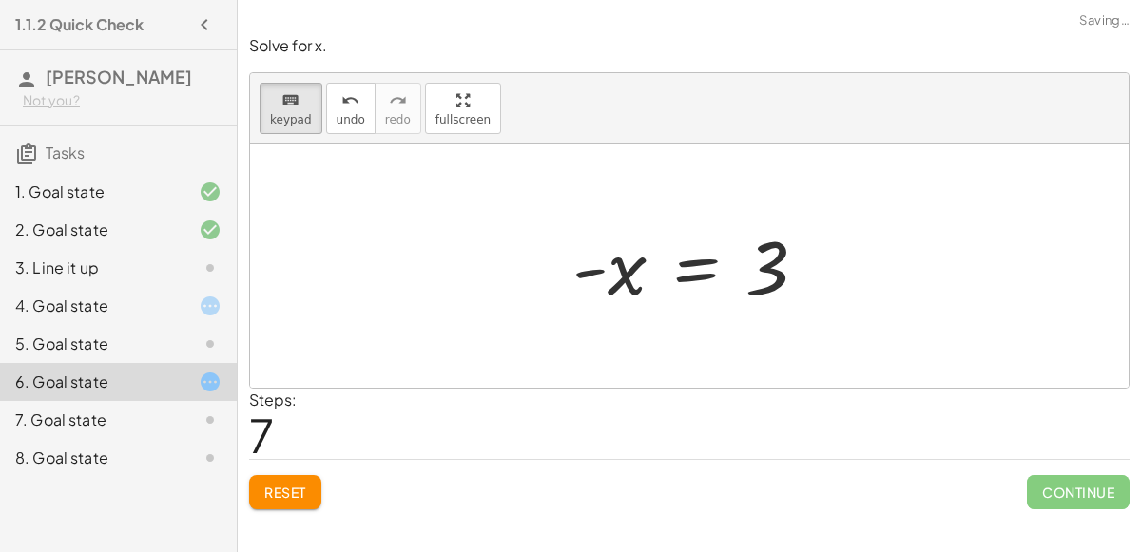
click at [110, 395] on div "6. Goal state" at bounding box center [118, 382] width 237 height 38
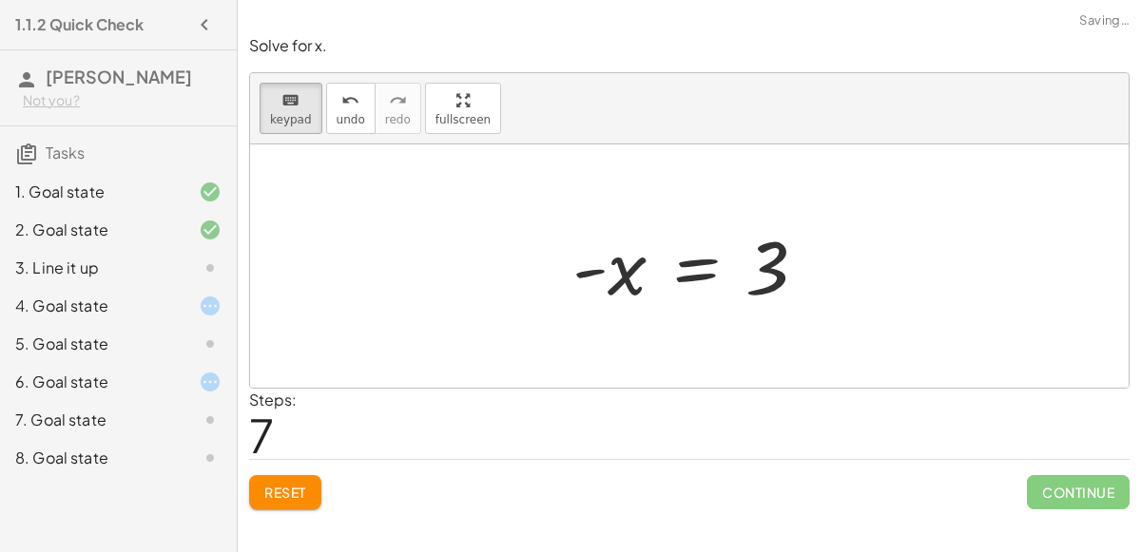
click at [106, 412] on div "7. Goal state" at bounding box center [91, 420] width 153 height 23
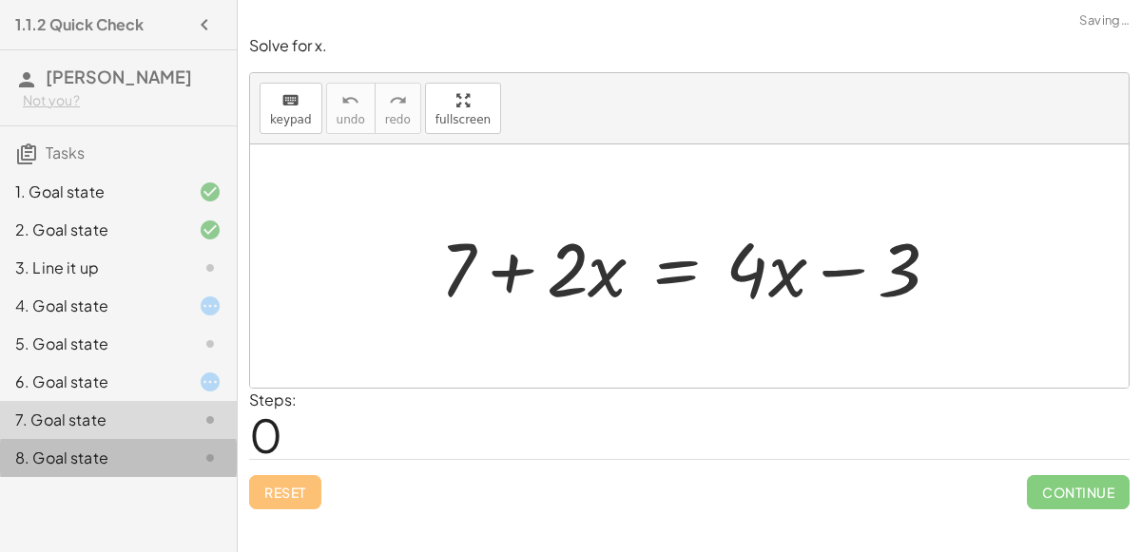
click at [115, 462] on div "8. Goal state" at bounding box center [91, 458] width 153 height 23
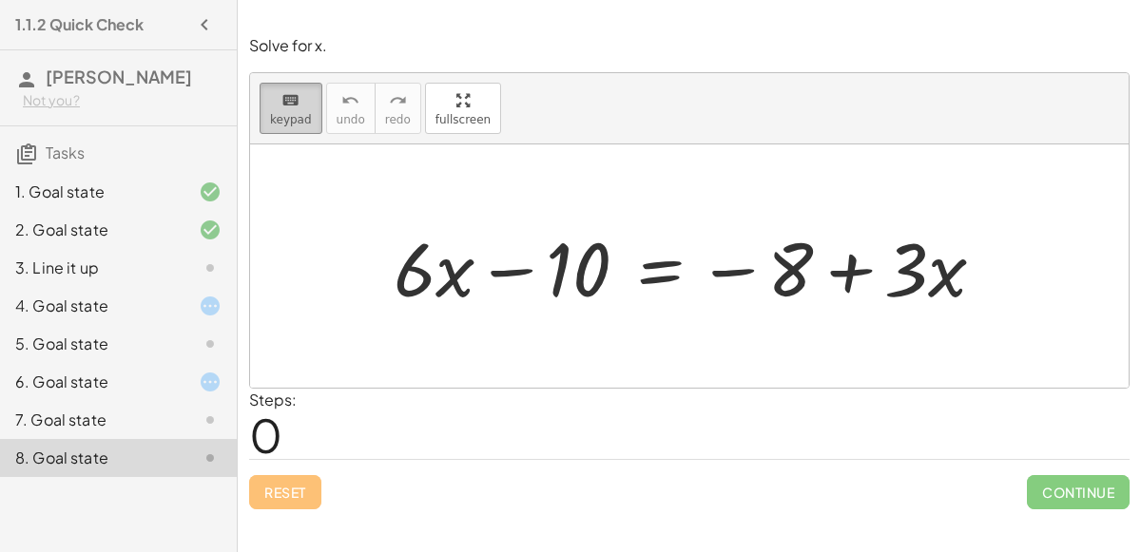
click at [281, 113] on span "keypad" at bounding box center [291, 119] width 42 height 13
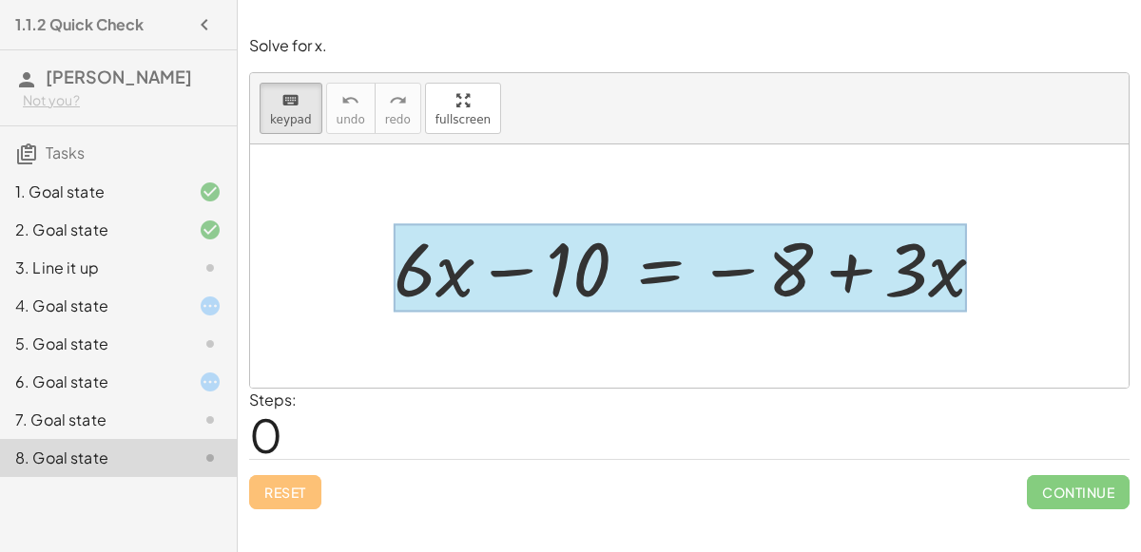
click at [665, 276] on div at bounding box center [679, 268] width 573 height 88
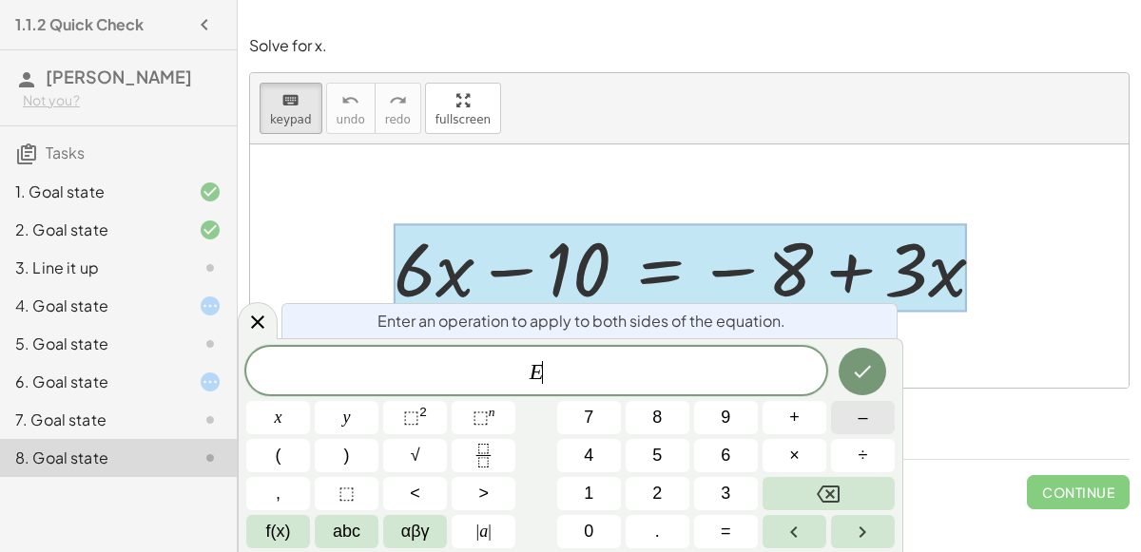
click at [854, 424] on button "–" at bounding box center [863, 417] width 64 height 33
click at [738, 453] on button "6" at bounding box center [726, 455] width 64 height 33
click at [858, 496] on button "Backspace" at bounding box center [828, 493] width 132 height 33
click at [735, 482] on button "3" at bounding box center [726, 493] width 64 height 33
click at [272, 425] on button "x" at bounding box center [278, 417] width 64 height 33
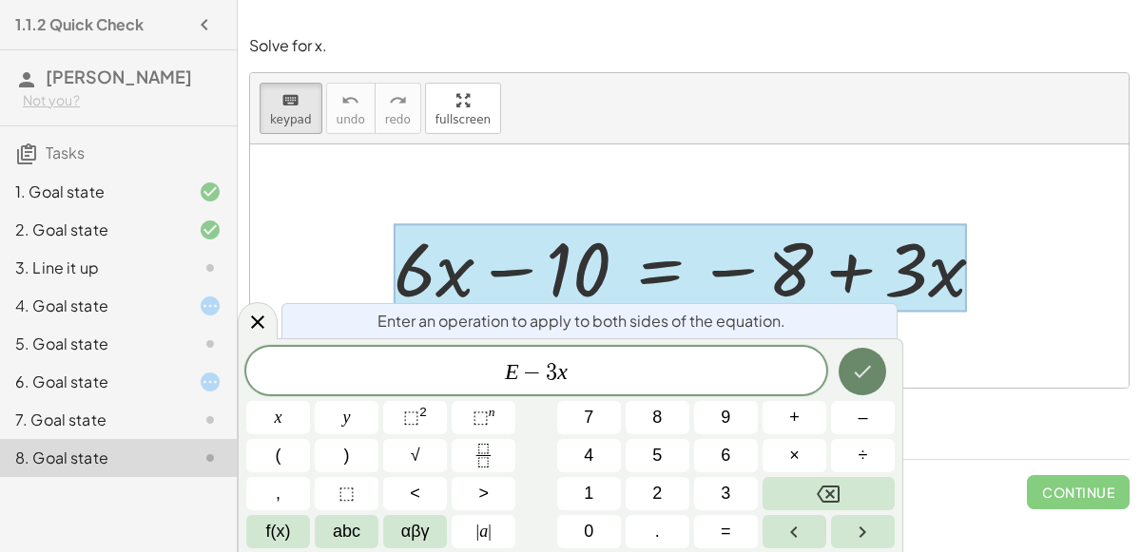
click at [862, 367] on icon "Done" at bounding box center [862, 371] width 23 height 23
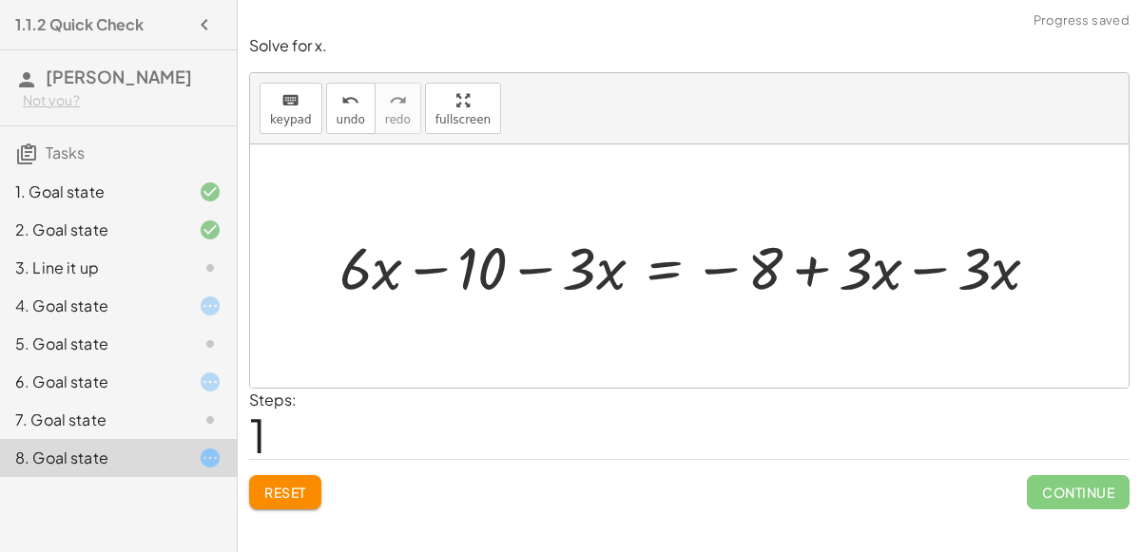
click at [926, 265] on div at bounding box center [697, 266] width 734 height 78
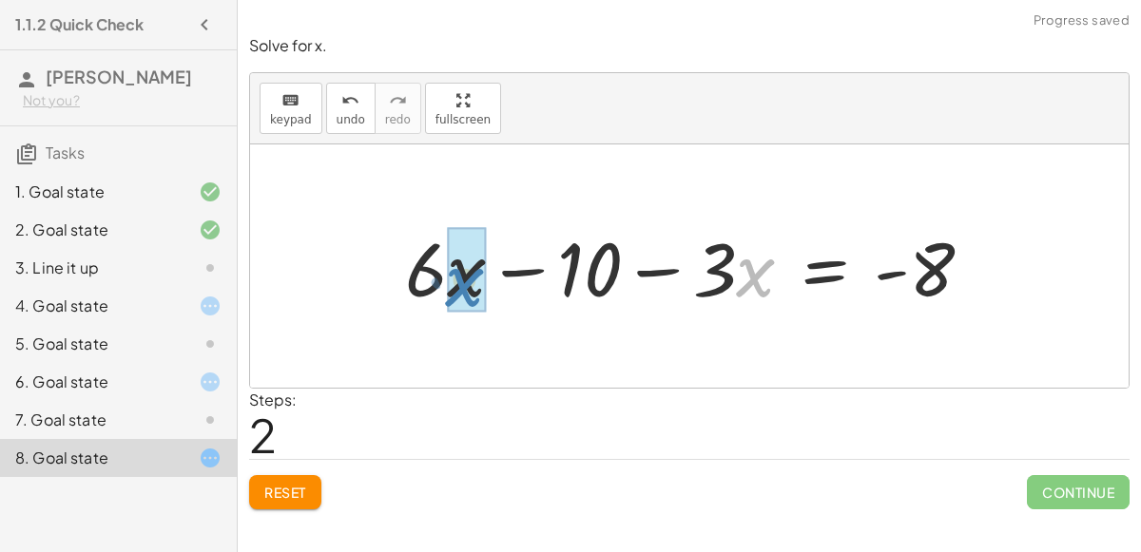
drag, startPoint x: 740, startPoint y: 261, endPoint x: 447, endPoint y: 265, distance: 293.7
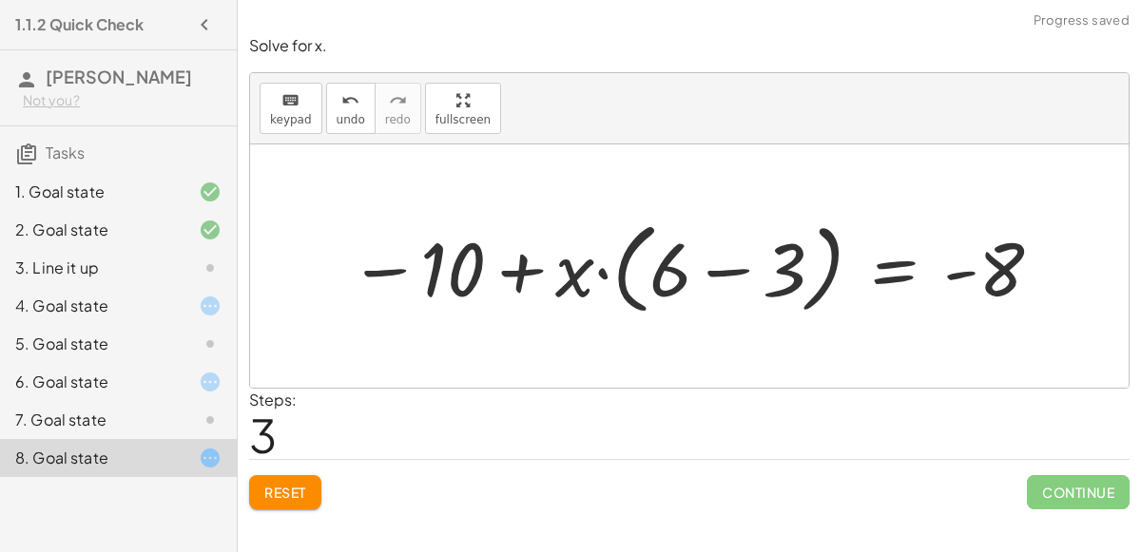
click at [618, 271] on div at bounding box center [696, 266] width 714 height 109
click at [566, 277] on div at bounding box center [696, 266] width 714 height 109
drag, startPoint x: 566, startPoint y: 277, endPoint x: 666, endPoint y: 276, distance: 99.8
click at [666, 276] on div at bounding box center [696, 266] width 714 height 109
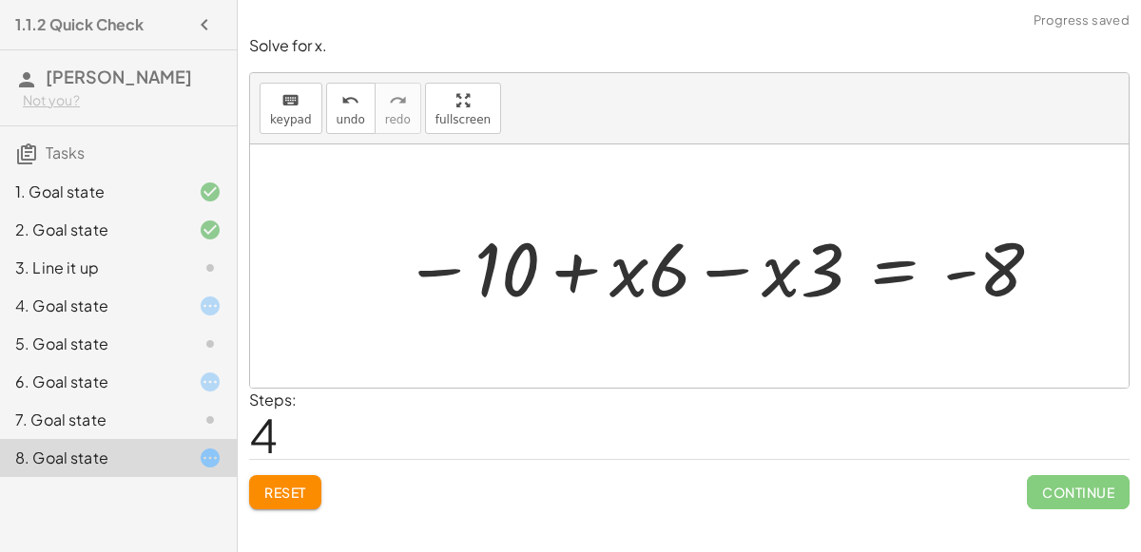
click at [720, 270] on div at bounding box center [723, 267] width 661 height 98
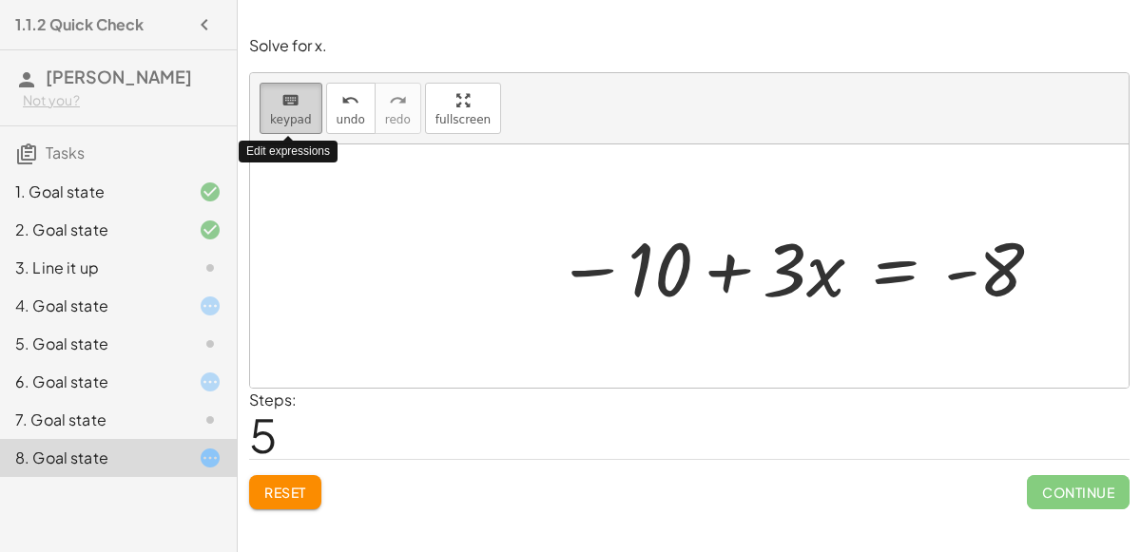
click at [300, 105] on div "keyboard" at bounding box center [291, 99] width 42 height 23
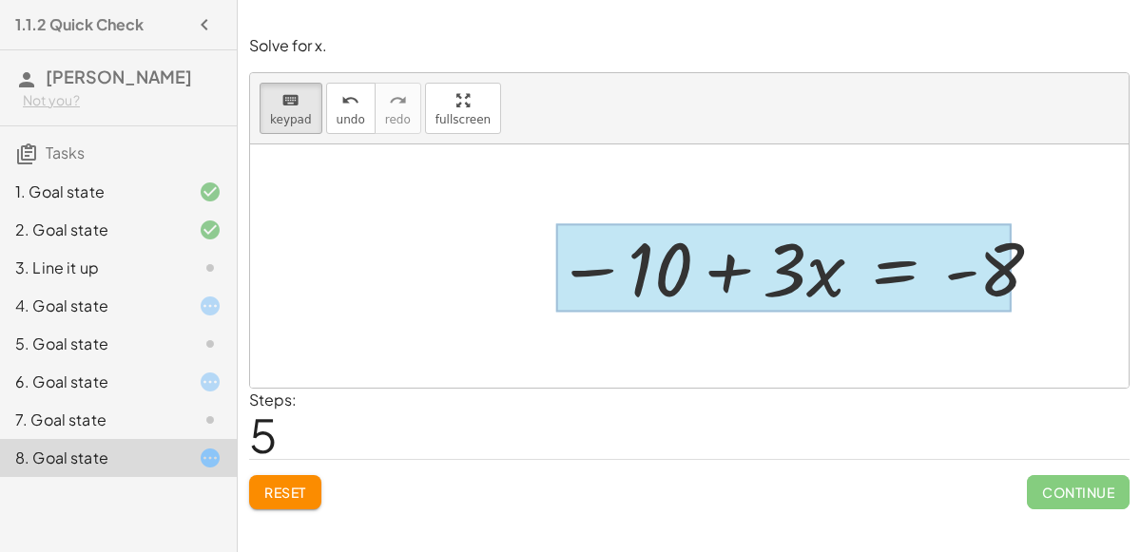
click at [910, 253] on div at bounding box center [783, 268] width 455 height 88
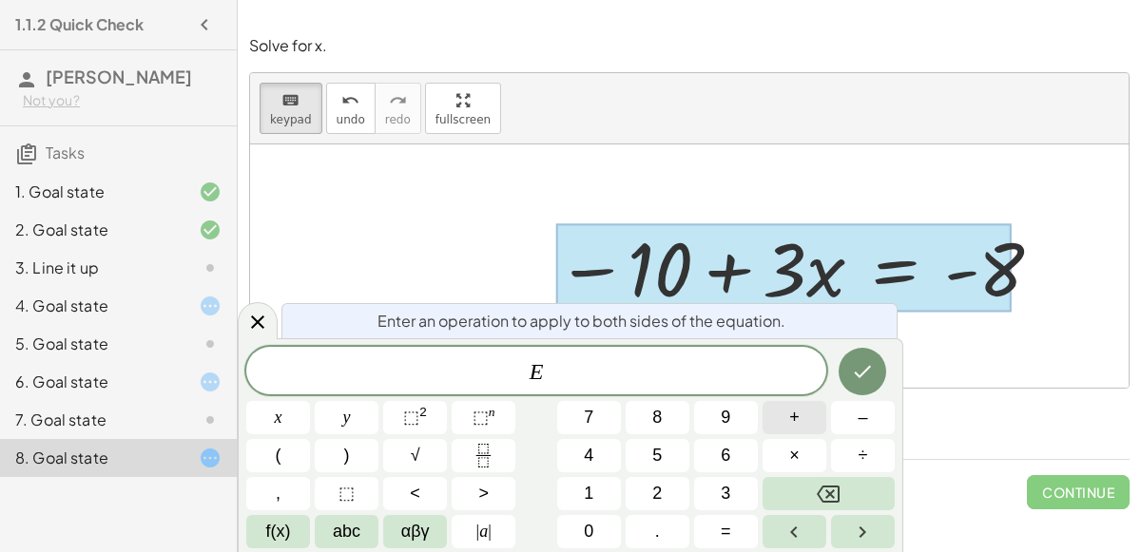
click at [786, 427] on button "+" at bounding box center [794, 417] width 64 height 33
click at [609, 492] on button "1" at bounding box center [589, 493] width 64 height 33
click at [576, 535] on button "0" at bounding box center [589, 531] width 64 height 33
click at [866, 361] on icon "Done" at bounding box center [862, 371] width 23 height 23
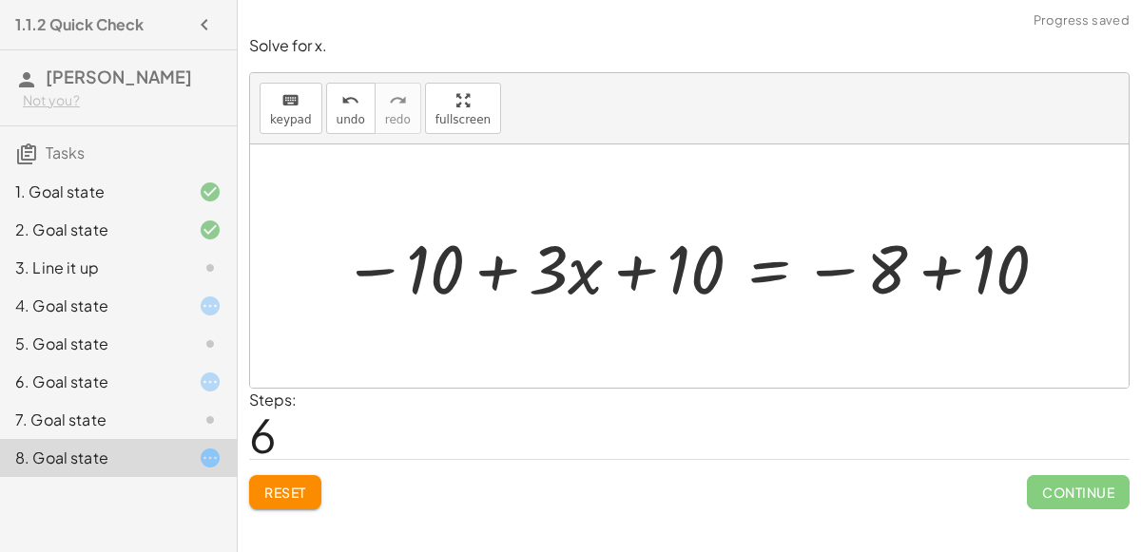
click at [943, 270] on div at bounding box center [697, 265] width 728 height 89
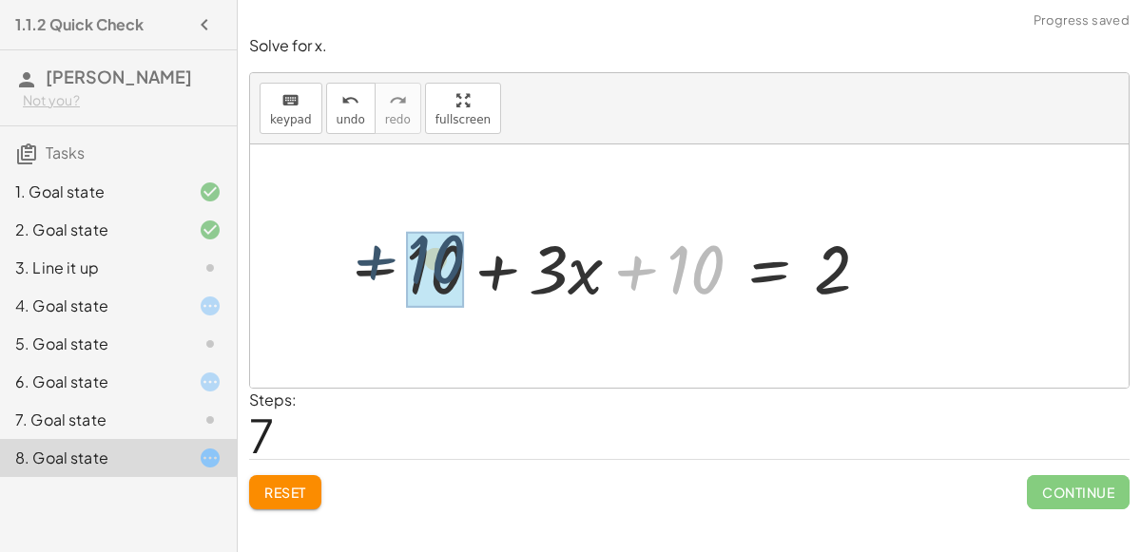
drag, startPoint x: 697, startPoint y: 275, endPoint x: 450, endPoint y: 274, distance: 247.1
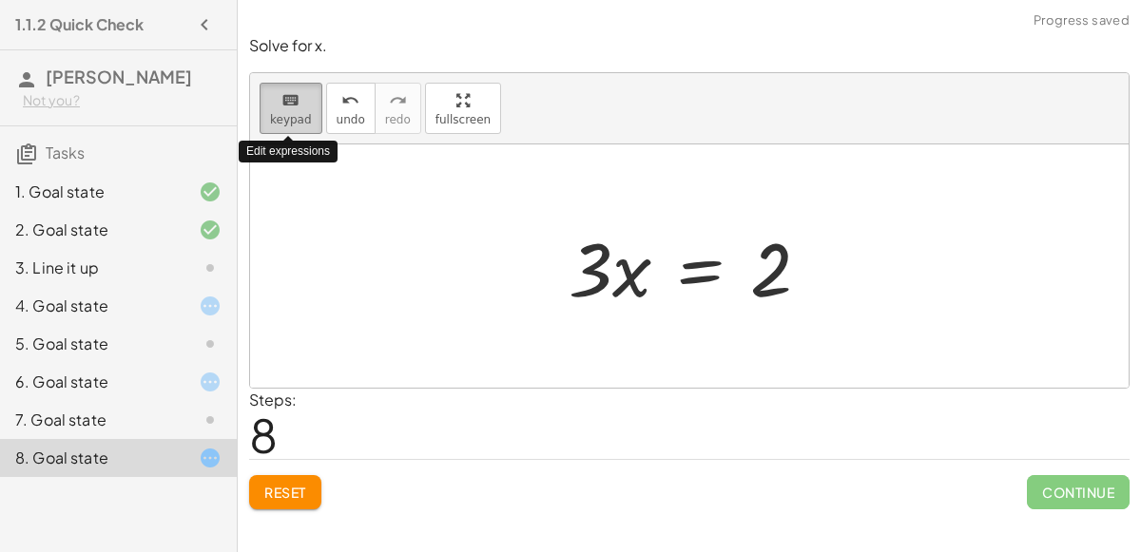
click at [285, 117] on span "keypad" at bounding box center [291, 119] width 42 height 13
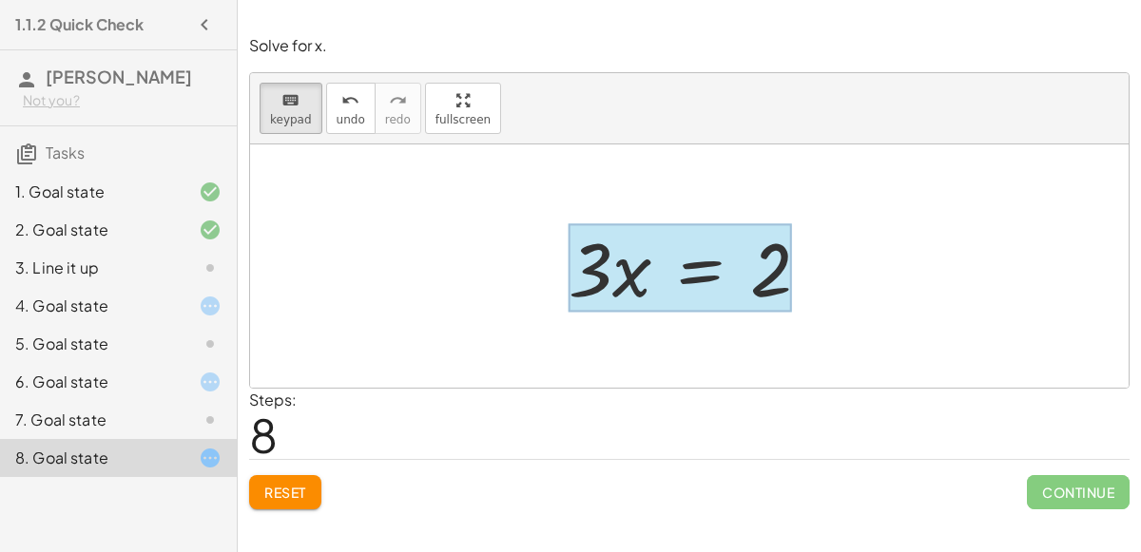
click at [684, 255] on div at bounding box center [679, 268] width 223 height 88
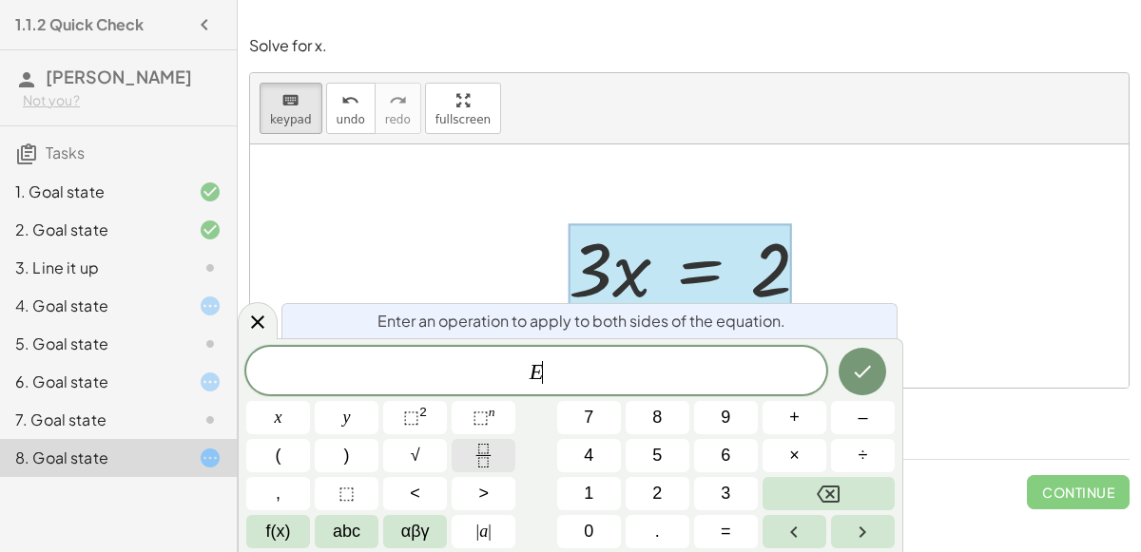
click at [483, 465] on icon "Fraction" at bounding box center [483, 456] width 24 height 24
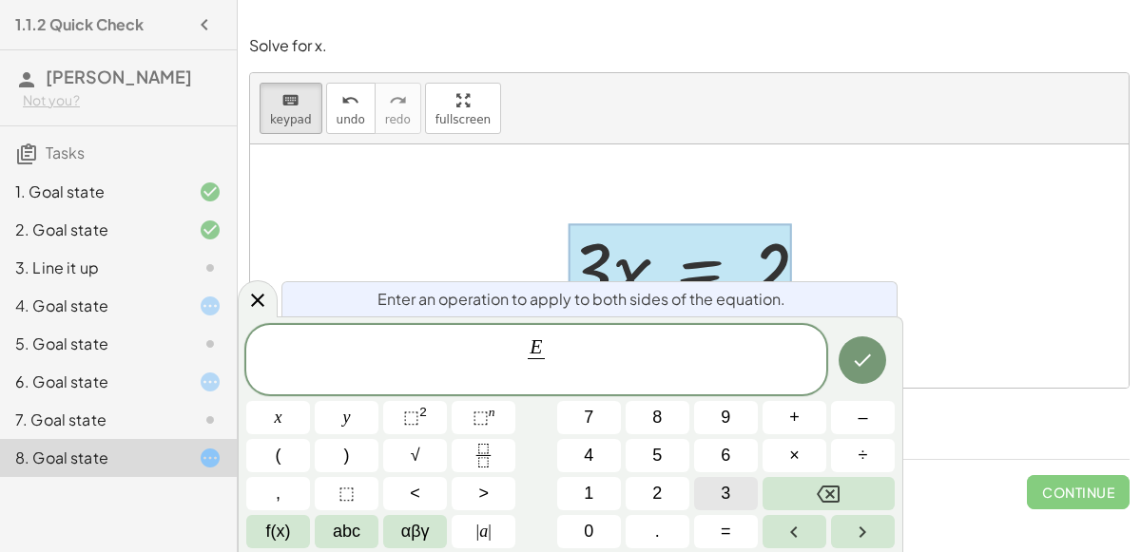
click at [729, 500] on span "3" at bounding box center [725, 494] width 10 height 26
click at [850, 353] on button "Done" at bounding box center [862, 360] width 48 height 48
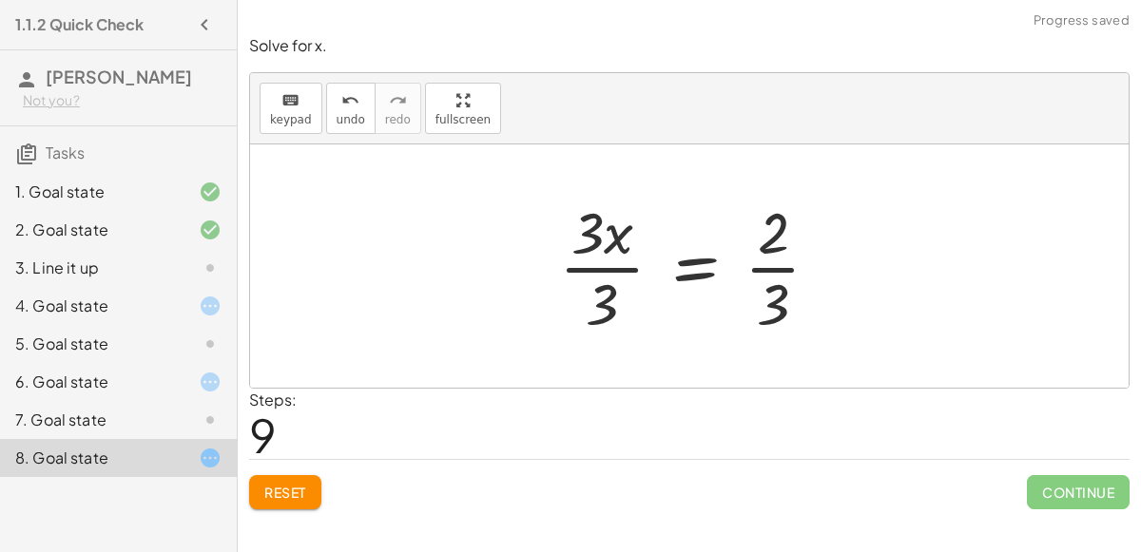
click at [604, 263] on div at bounding box center [696, 266] width 295 height 146
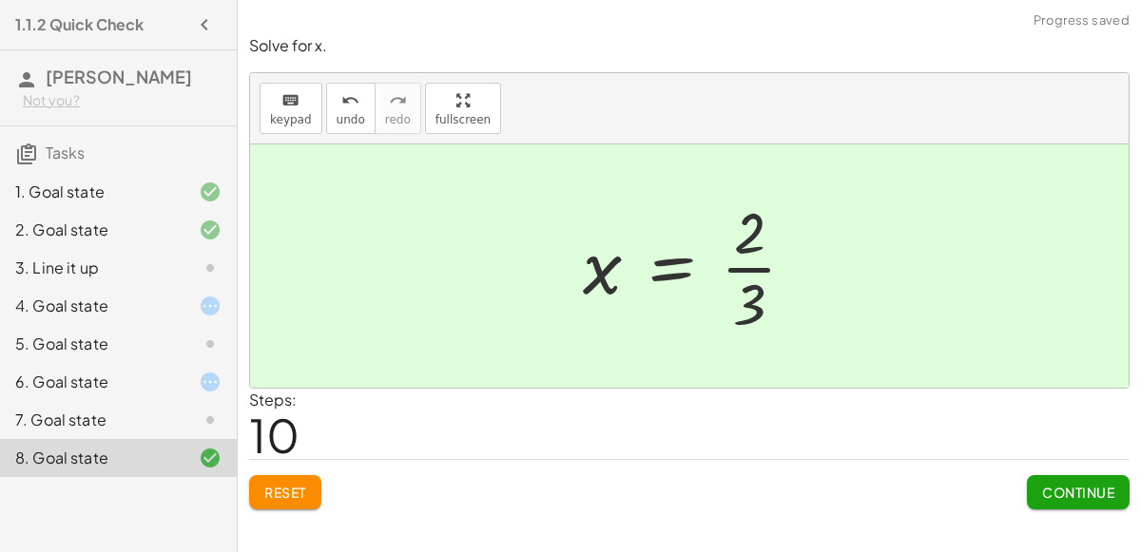
click at [130, 425] on div "7. Goal state" at bounding box center [91, 420] width 153 height 23
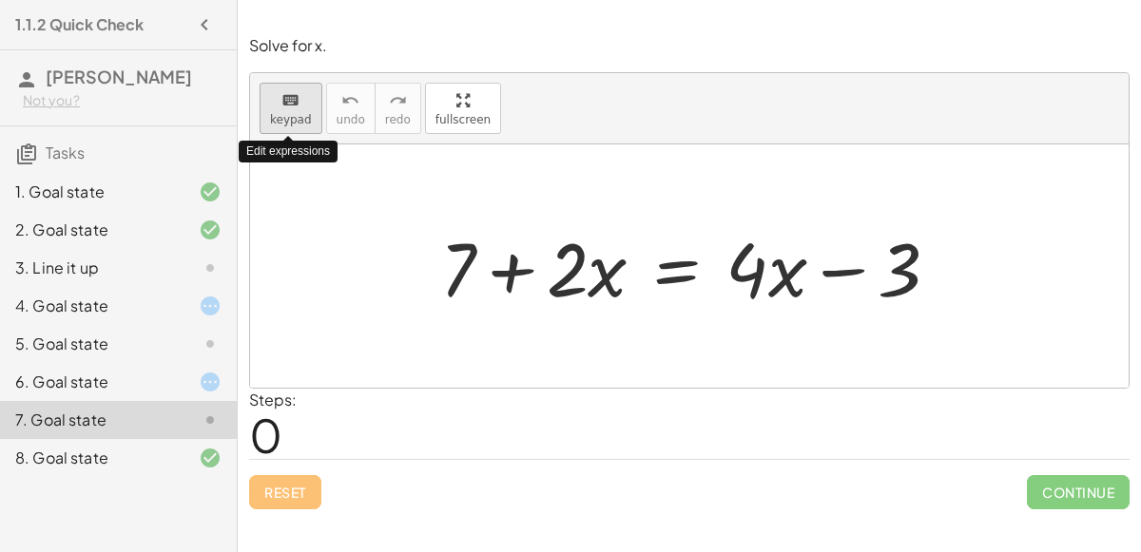
click at [296, 108] on icon "keyboard" at bounding box center [290, 100] width 18 height 23
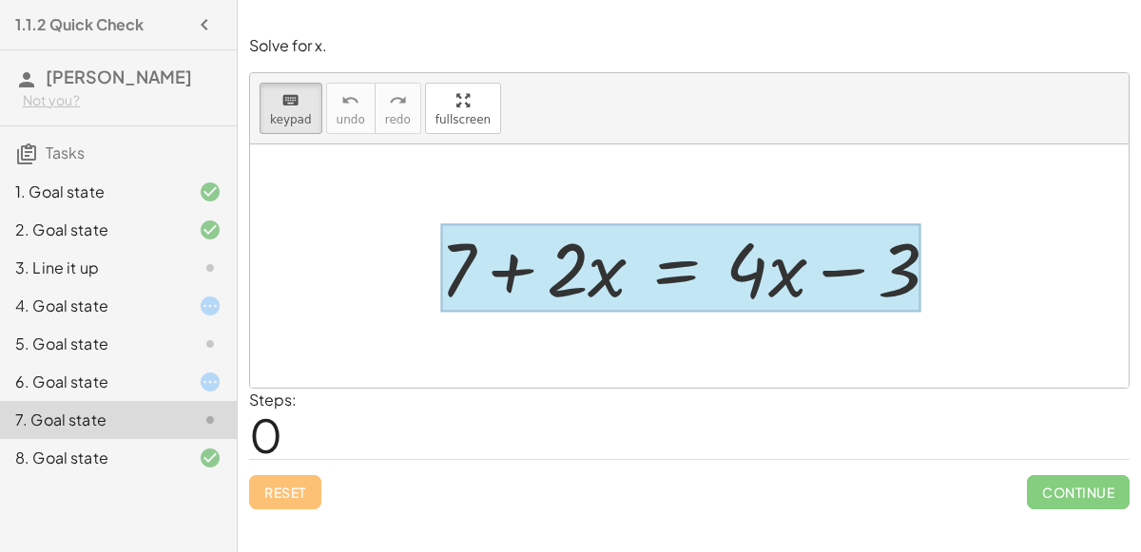
click at [674, 271] on div at bounding box center [680, 268] width 481 height 88
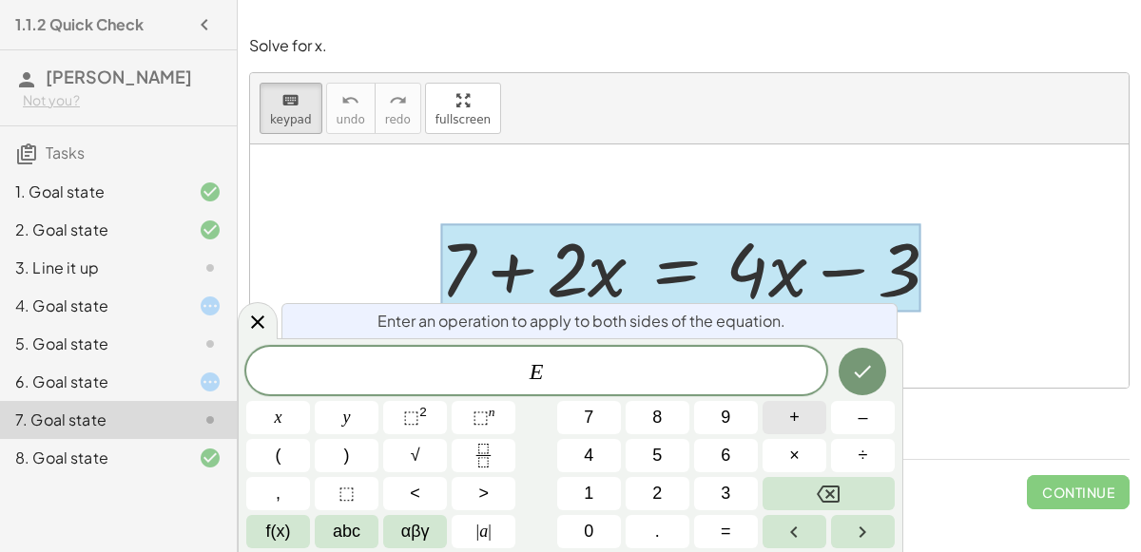
click at [780, 419] on button "+" at bounding box center [794, 417] width 64 height 33
click at [714, 497] on button "3" at bounding box center [726, 493] width 64 height 33
click at [869, 374] on icon "Done" at bounding box center [862, 371] width 23 height 23
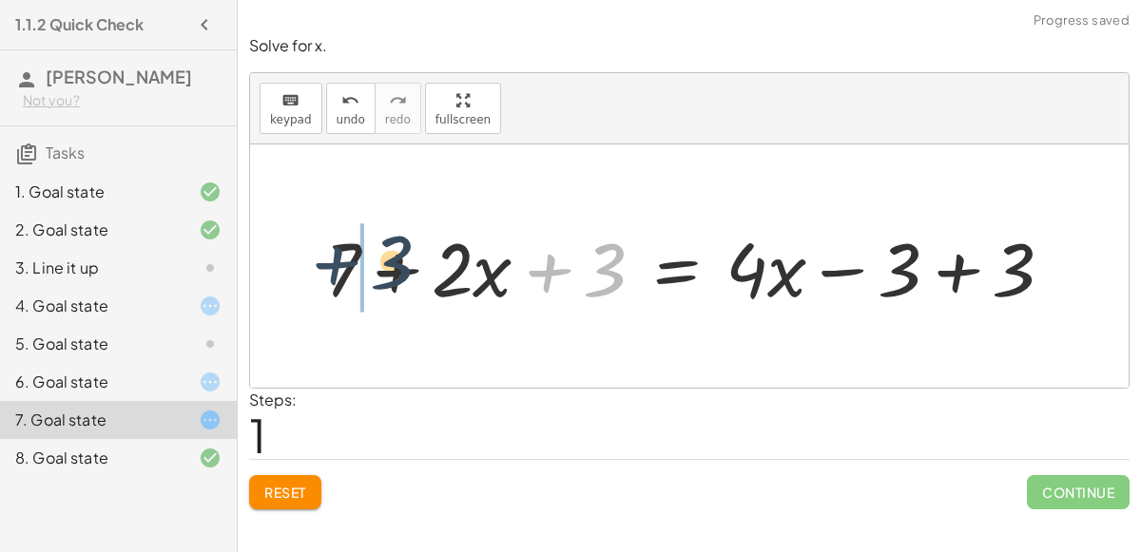
drag, startPoint x: 577, startPoint y: 270, endPoint x: 360, endPoint y: 264, distance: 216.8
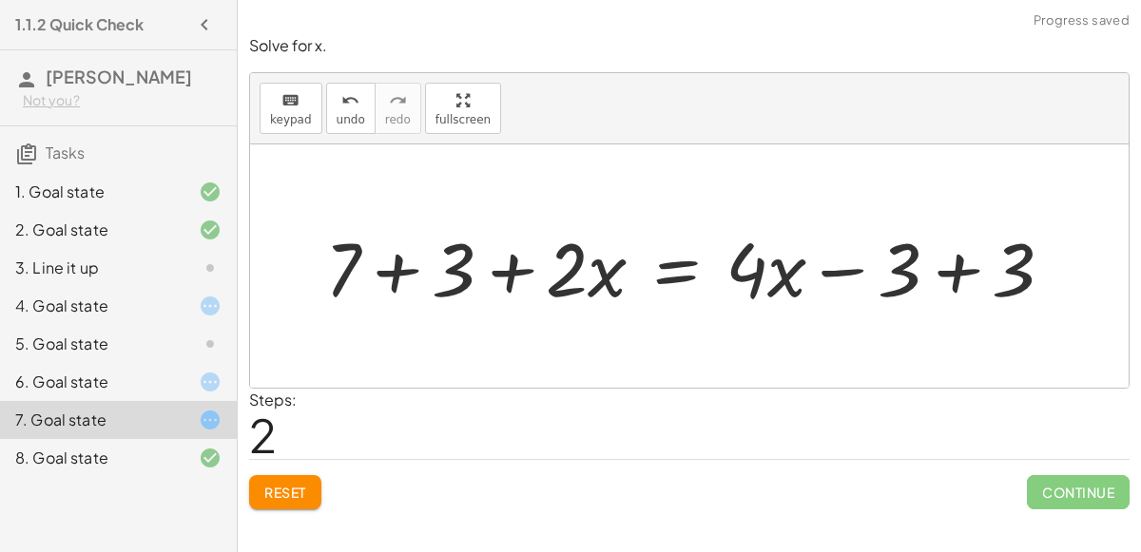
click at [947, 273] on div at bounding box center [697, 267] width 762 height 98
click at [391, 272] on div at bounding box center [582, 267] width 533 height 98
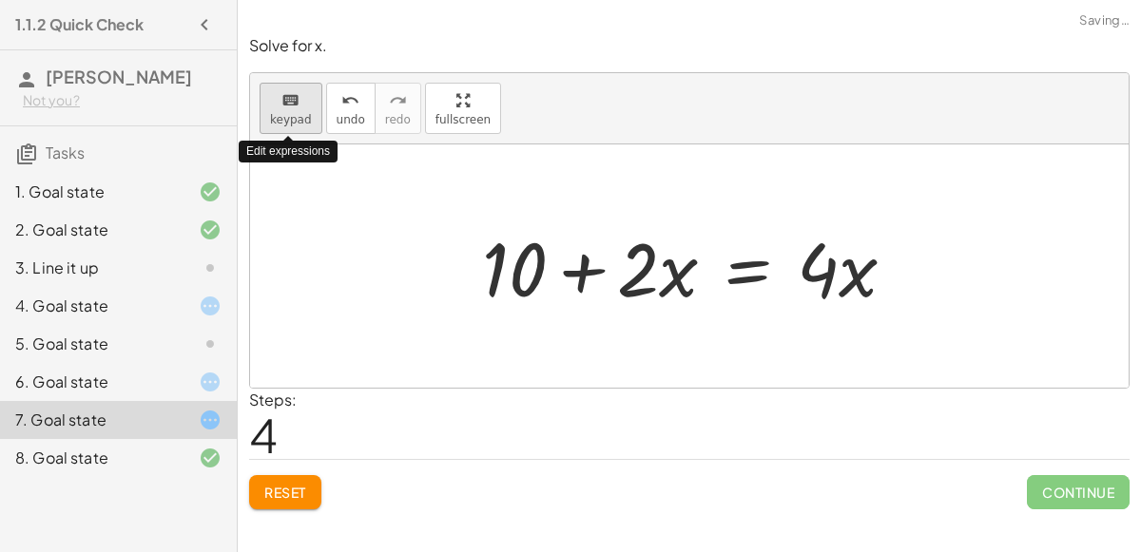
click at [281, 105] on icon "keyboard" at bounding box center [290, 100] width 18 height 23
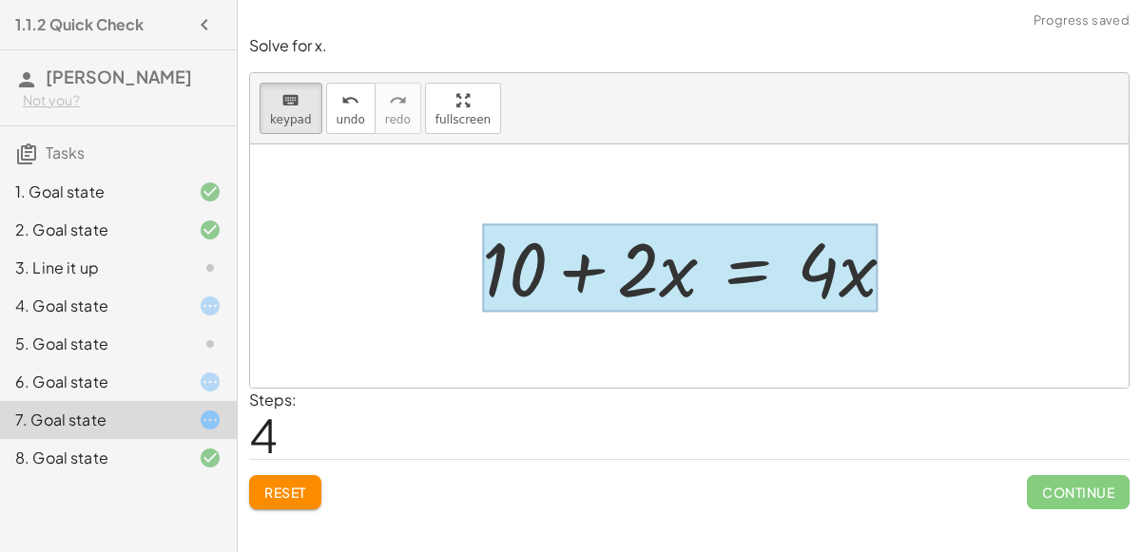
click at [744, 294] on div at bounding box center [679, 268] width 395 height 88
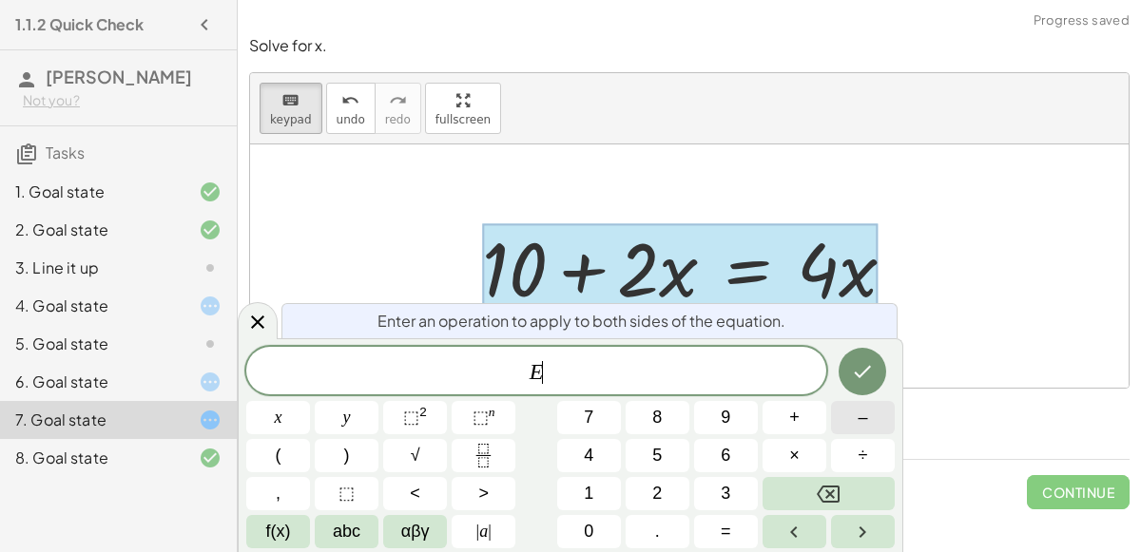
click at [845, 423] on button "–" at bounding box center [863, 417] width 64 height 33
click at [673, 489] on button "2" at bounding box center [657, 493] width 64 height 33
click at [285, 419] on button "x" at bounding box center [278, 417] width 64 height 33
click at [858, 370] on icon "Done" at bounding box center [862, 371] width 23 height 23
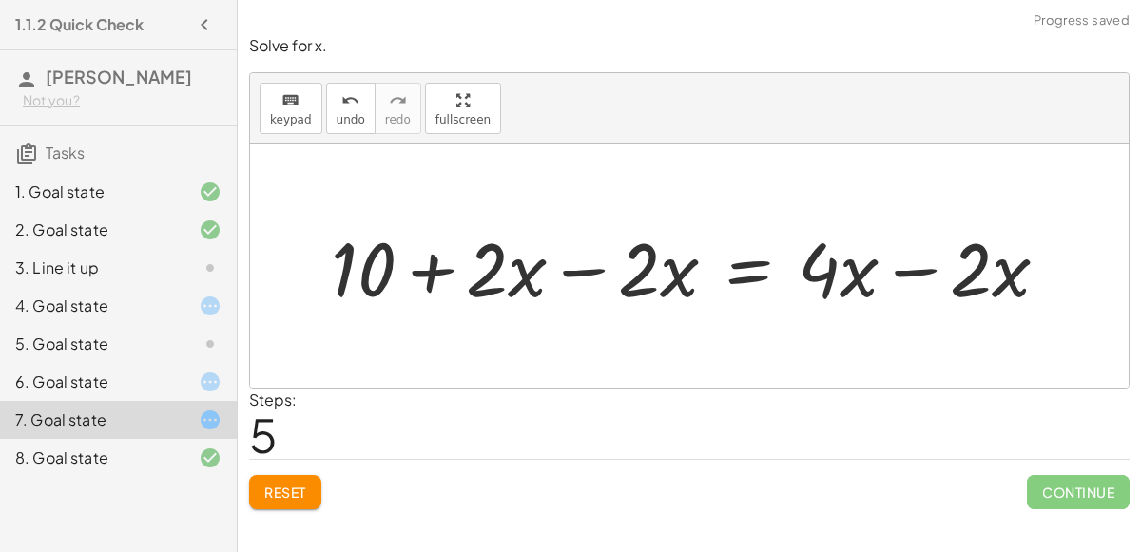
click at [899, 272] on div at bounding box center [697, 267] width 752 height 98
click at [589, 260] on div at bounding box center [621, 267] width 600 height 98
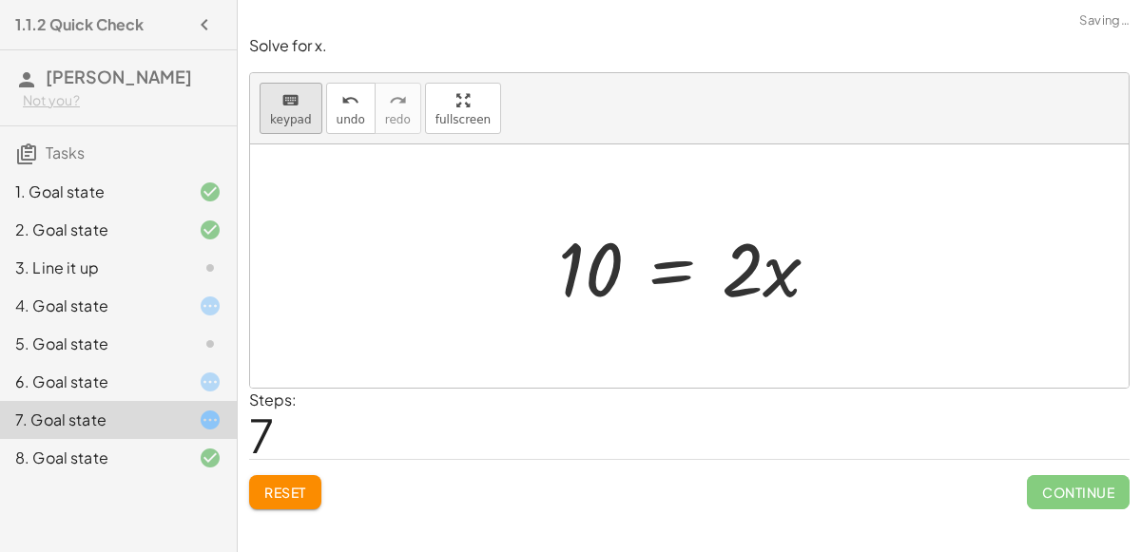
click at [281, 97] on icon "keyboard" at bounding box center [290, 100] width 18 height 23
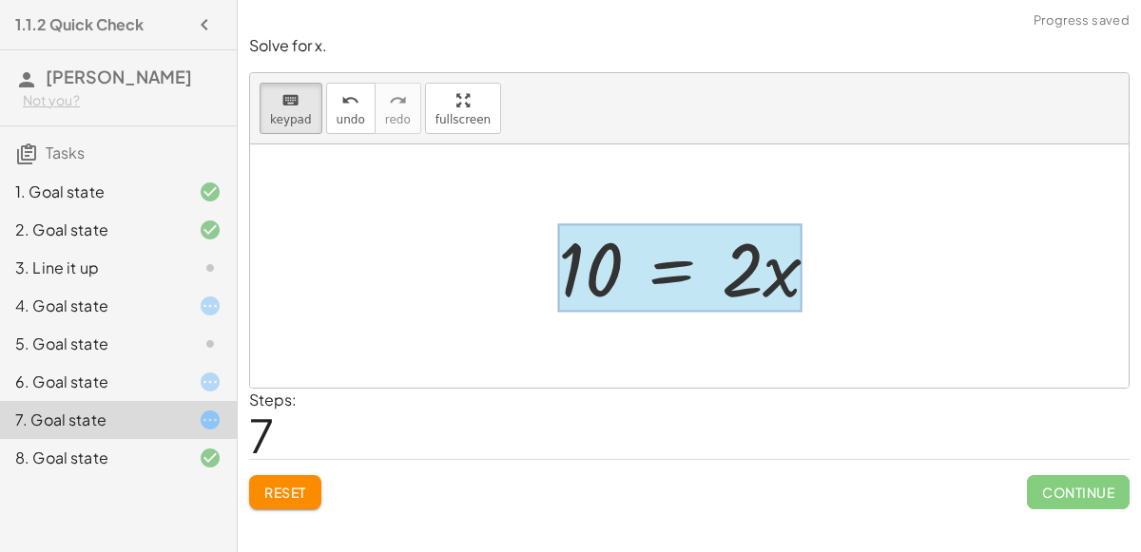
click at [677, 271] on div at bounding box center [680, 268] width 244 height 88
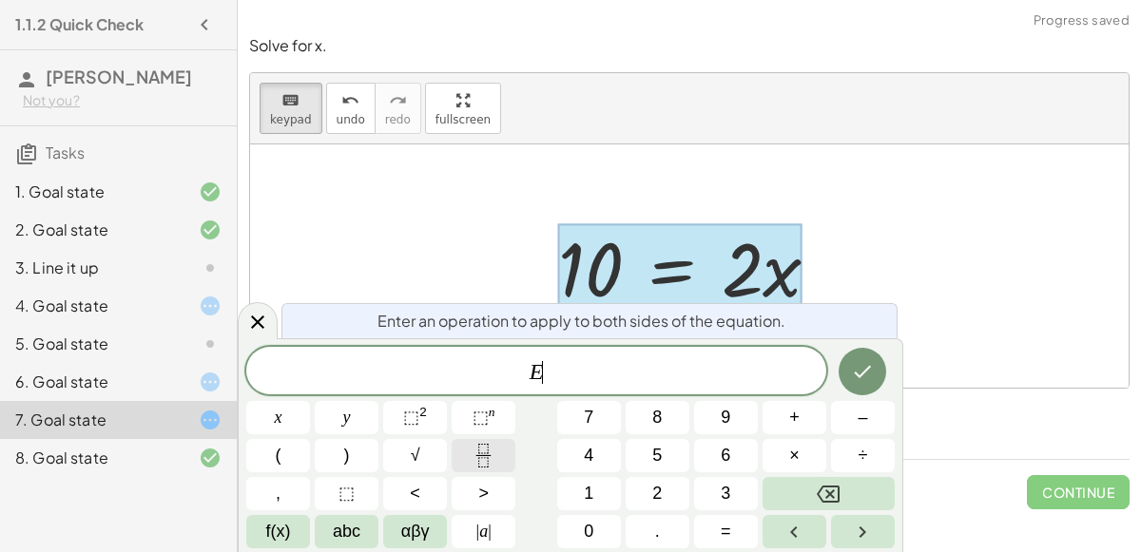
click at [489, 463] on icon "Fraction" at bounding box center [483, 456] width 24 height 24
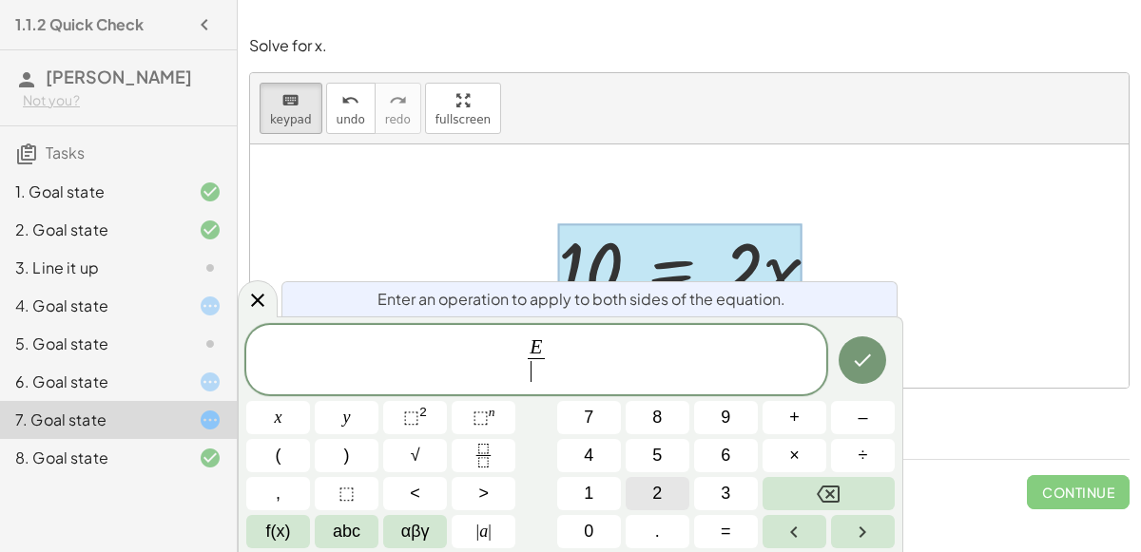
click at [643, 497] on button "2" at bounding box center [657, 493] width 64 height 33
click at [850, 365] on button "Done" at bounding box center [862, 360] width 48 height 48
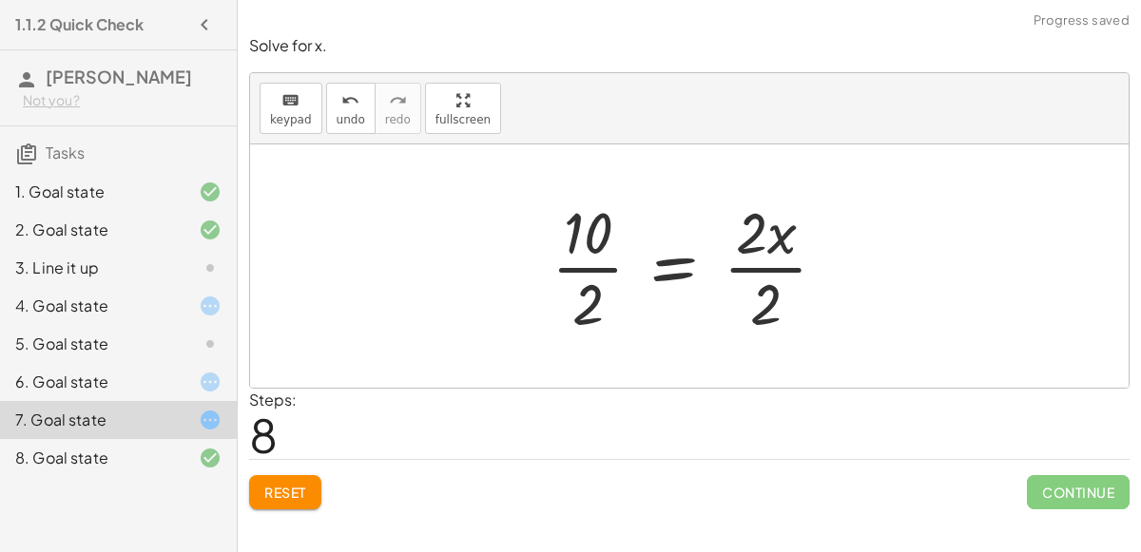
click at [768, 268] on div at bounding box center [696, 266] width 309 height 146
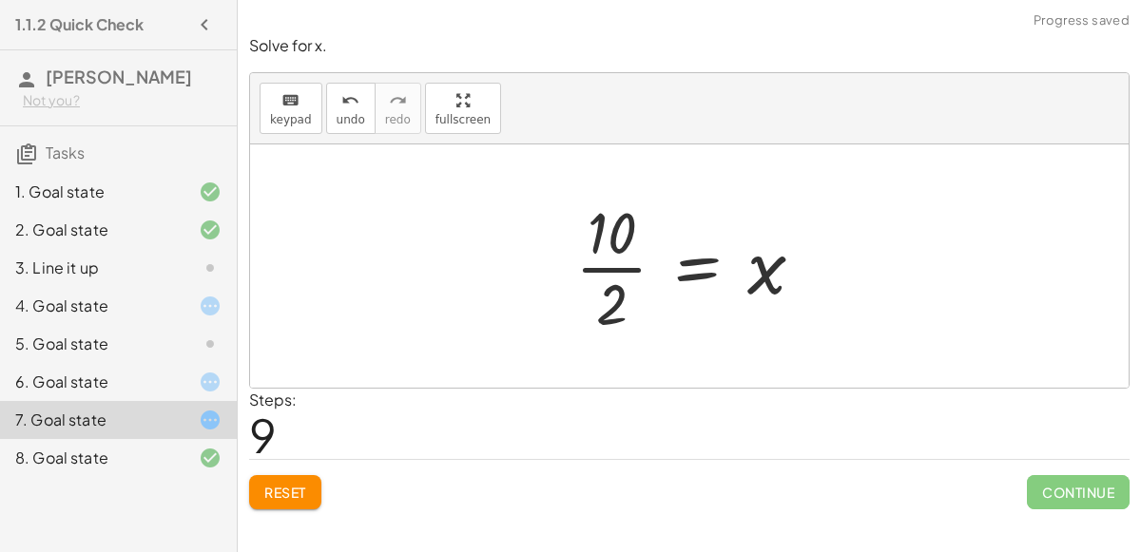
click at [601, 270] on div at bounding box center [697, 266] width 263 height 146
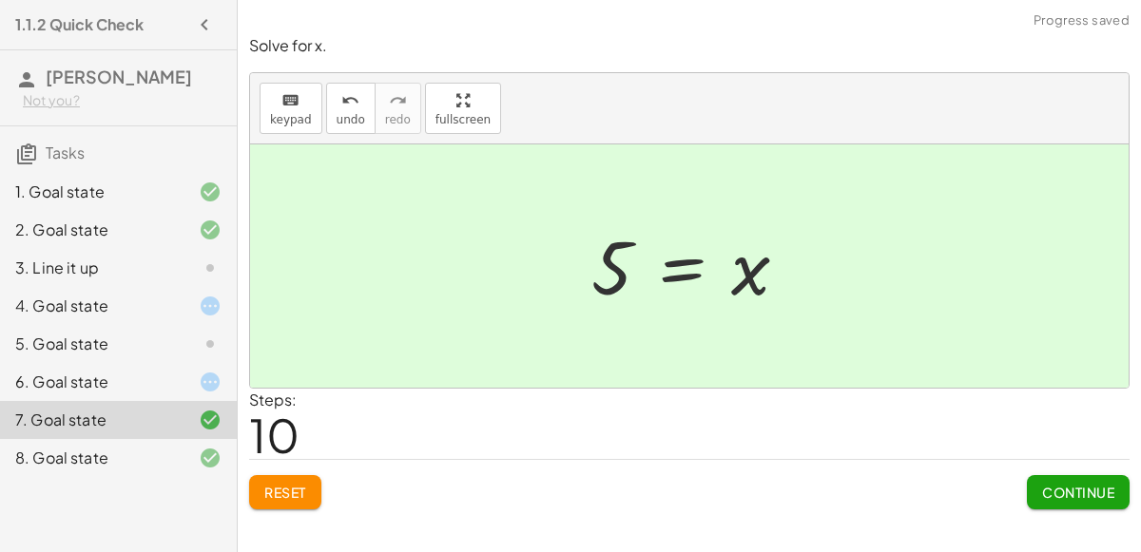
click at [122, 373] on div "6. Goal state" at bounding box center [91, 382] width 153 height 23
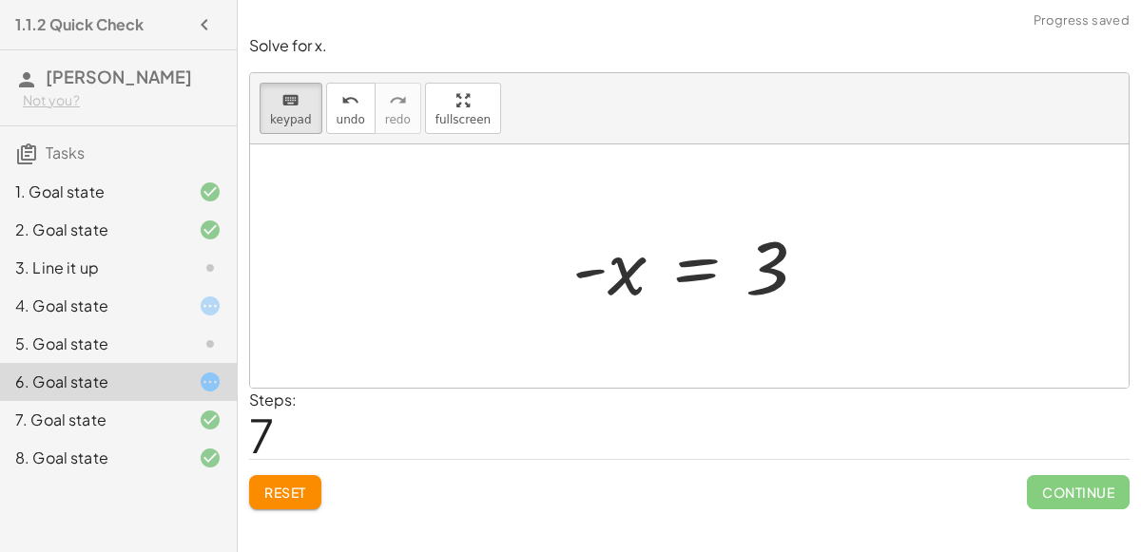
click at [107, 350] on div "5. Goal state" at bounding box center [91, 344] width 153 height 23
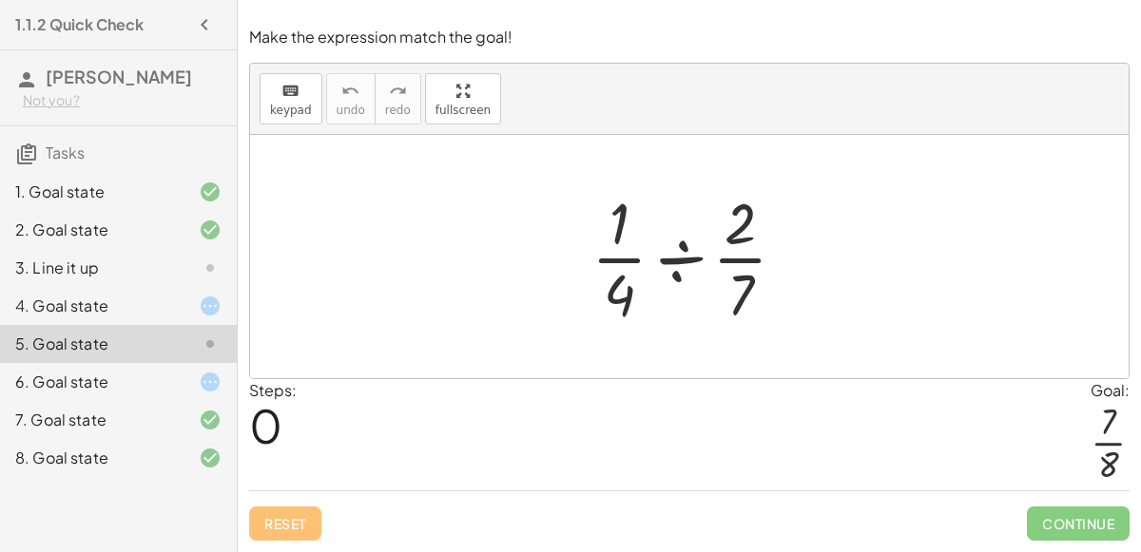
click at [101, 309] on div "4. Goal state" at bounding box center [91, 306] width 153 height 23
